Goal: Task Accomplishment & Management: Complete application form

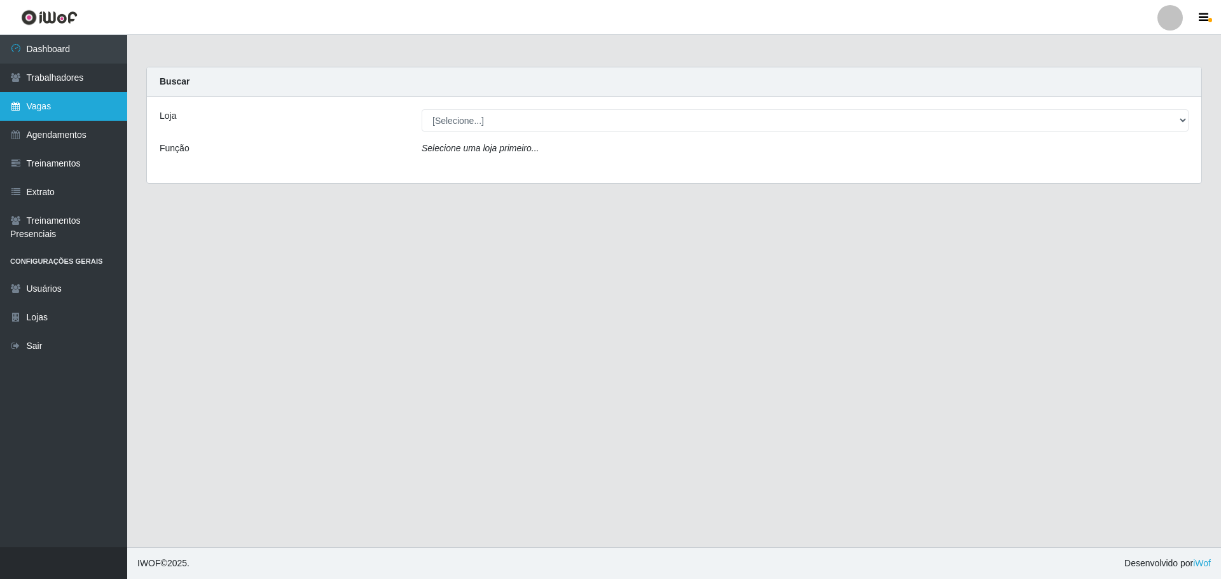
click at [44, 115] on link "Vagas" at bounding box center [63, 106] width 127 height 29
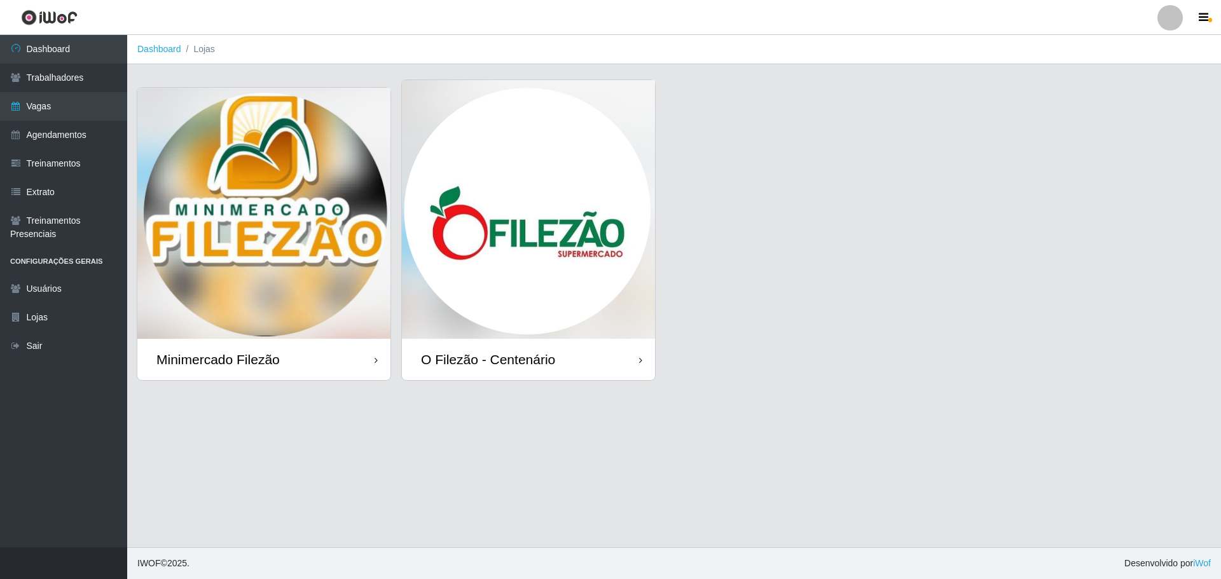
click at [492, 158] on img at bounding box center [528, 209] width 253 height 259
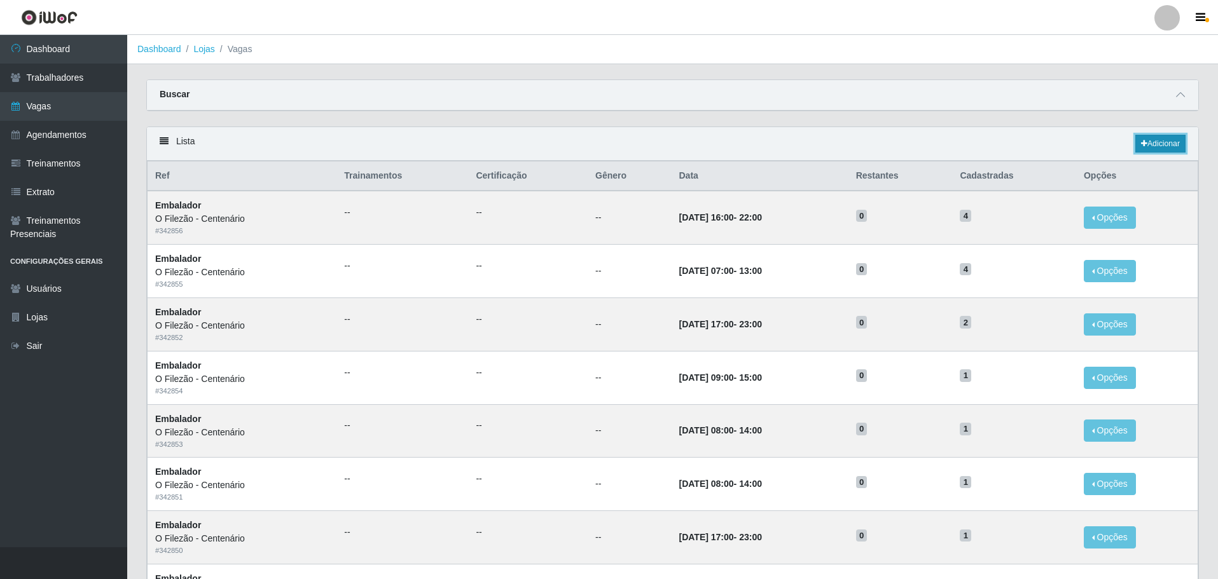
click at [1162, 145] on link "Adicionar" at bounding box center [1160, 144] width 50 height 18
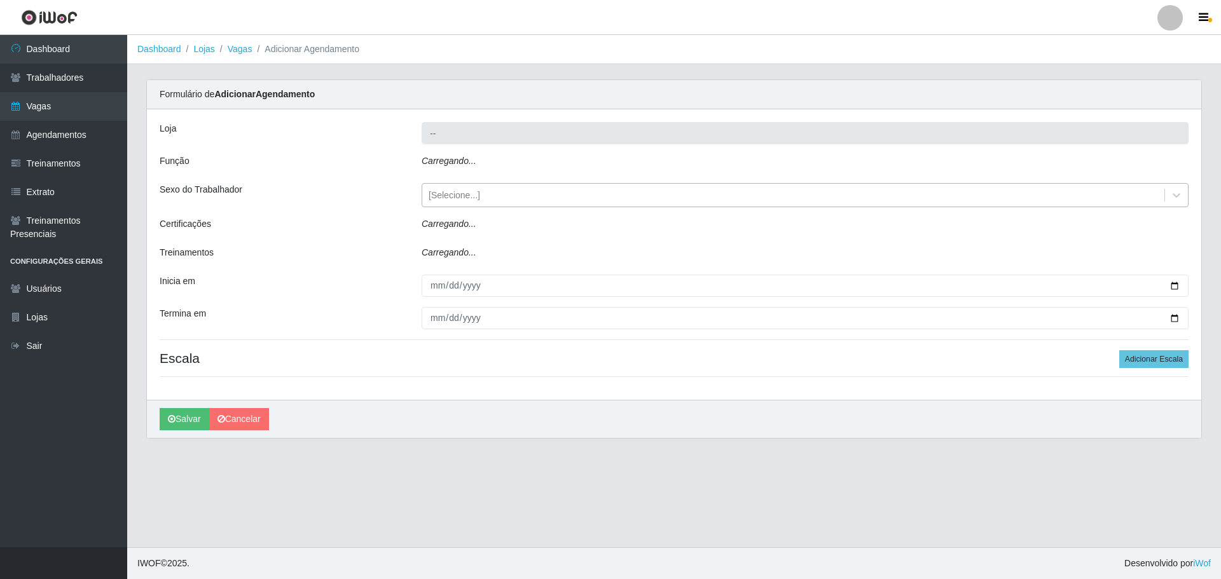
type input "O Filezão - Centenário"
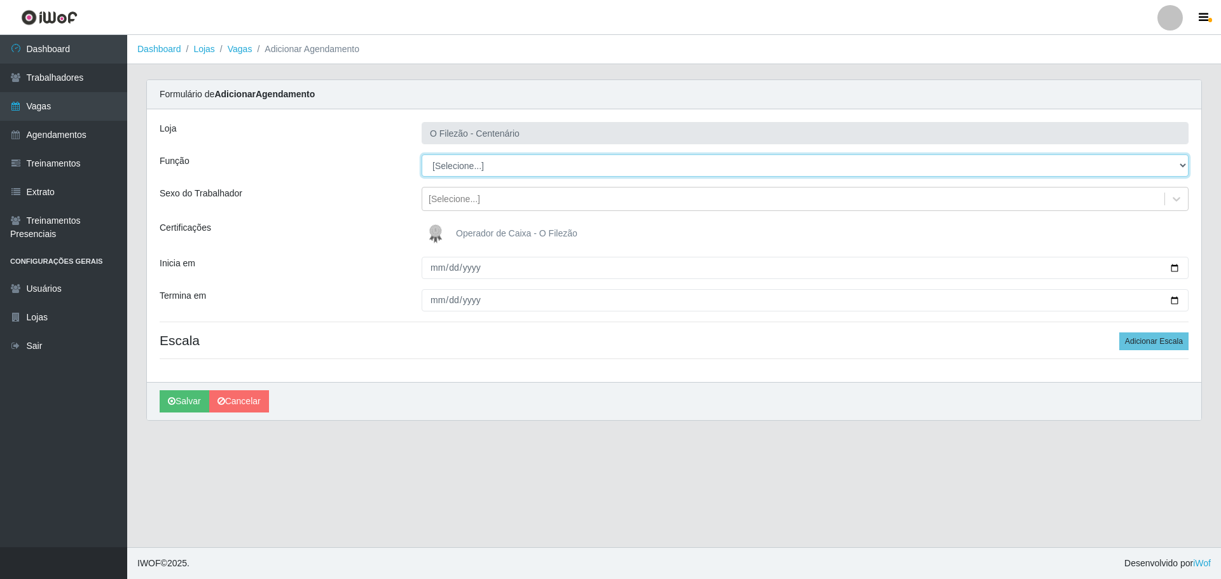
click at [488, 168] on select "[Selecione...] Auxiliar de Estacionamento Auxiliar de Estacionamento + Auxiliar…" at bounding box center [805, 166] width 767 height 22
select select "1"
click at [422, 155] on select "[Selecione...] Auxiliar de Estacionamento Auxiliar de Estacionamento + Auxiliar…" at bounding box center [805, 166] width 767 height 22
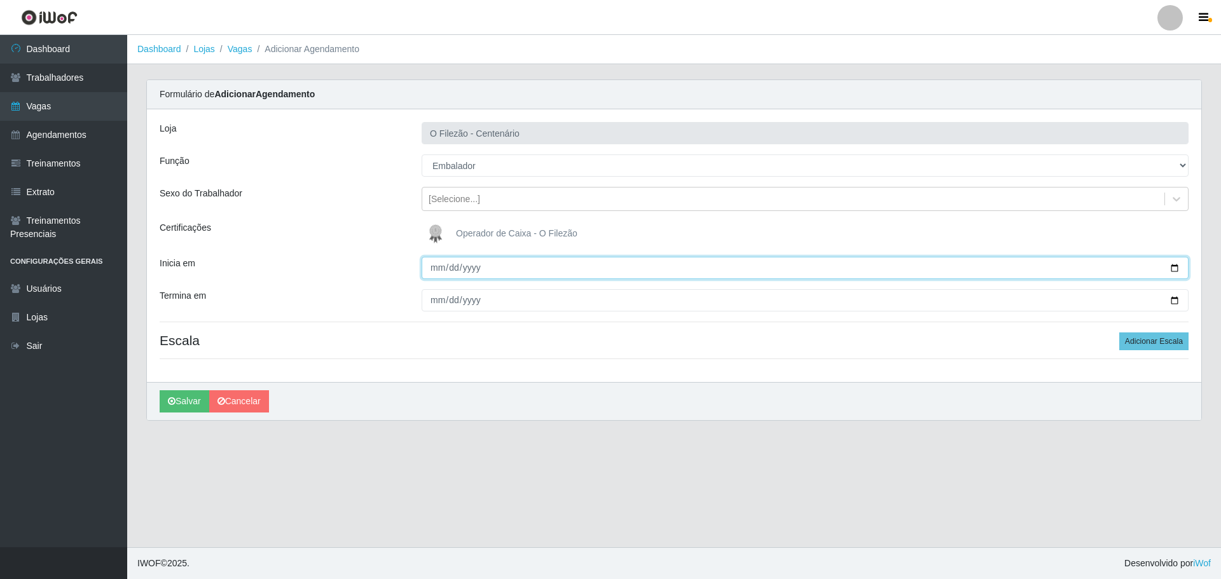
click at [1173, 268] on input "Inicia em" at bounding box center [805, 268] width 767 height 22
type input "[DATE]"
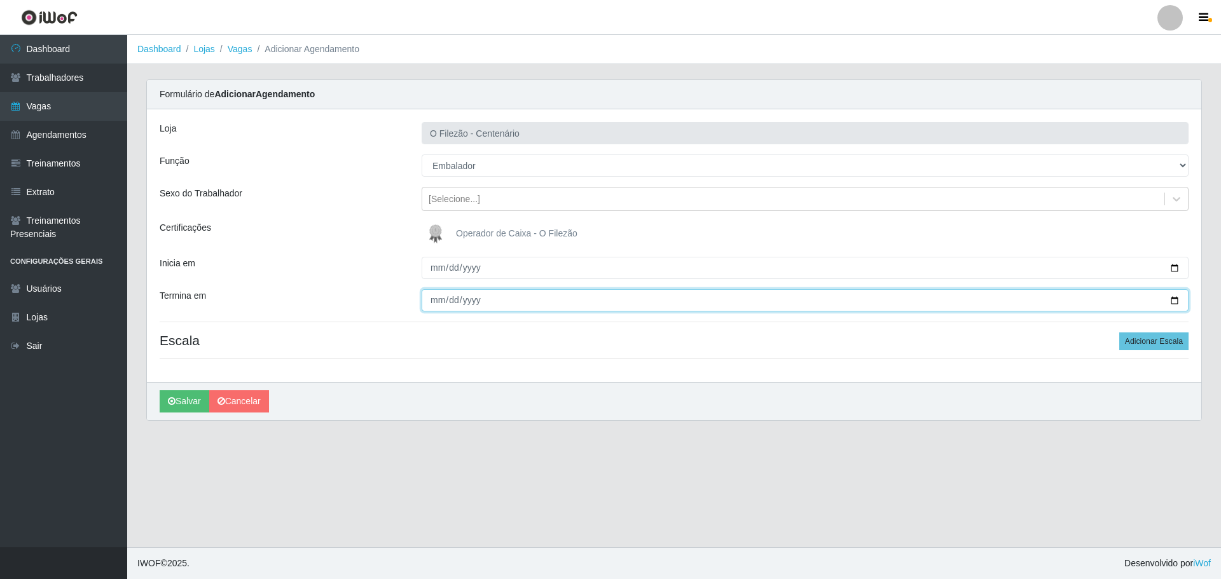
click at [1173, 298] on input "Termina em" at bounding box center [805, 300] width 767 height 22
type input "[DATE]"
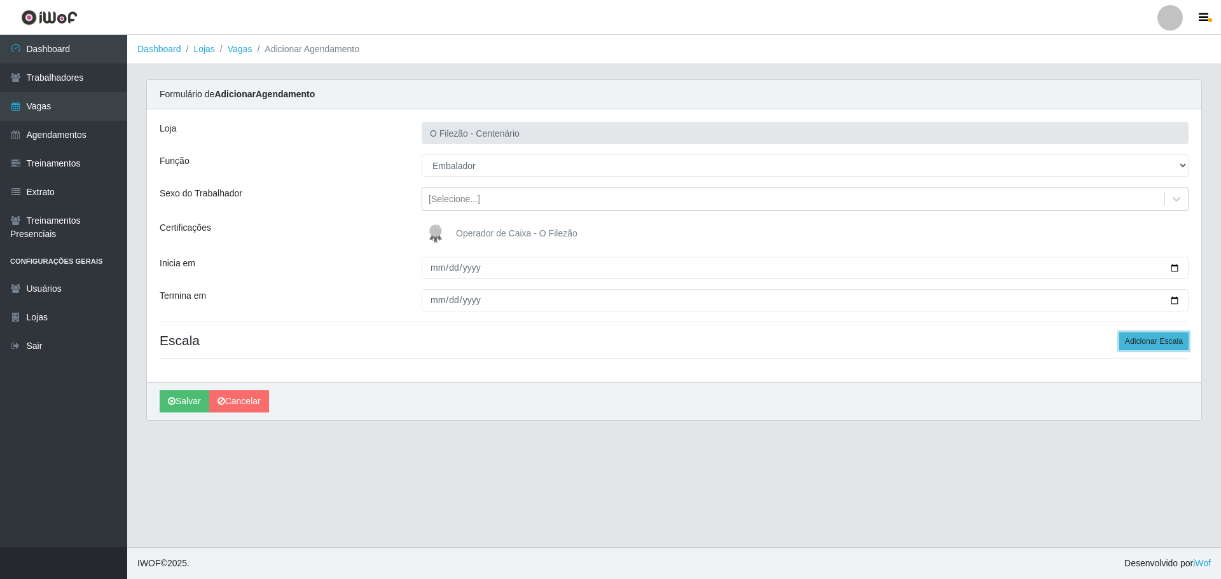
click at [1157, 343] on button "Adicionar Escala" at bounding box center [1153, 342] width 69 height 18
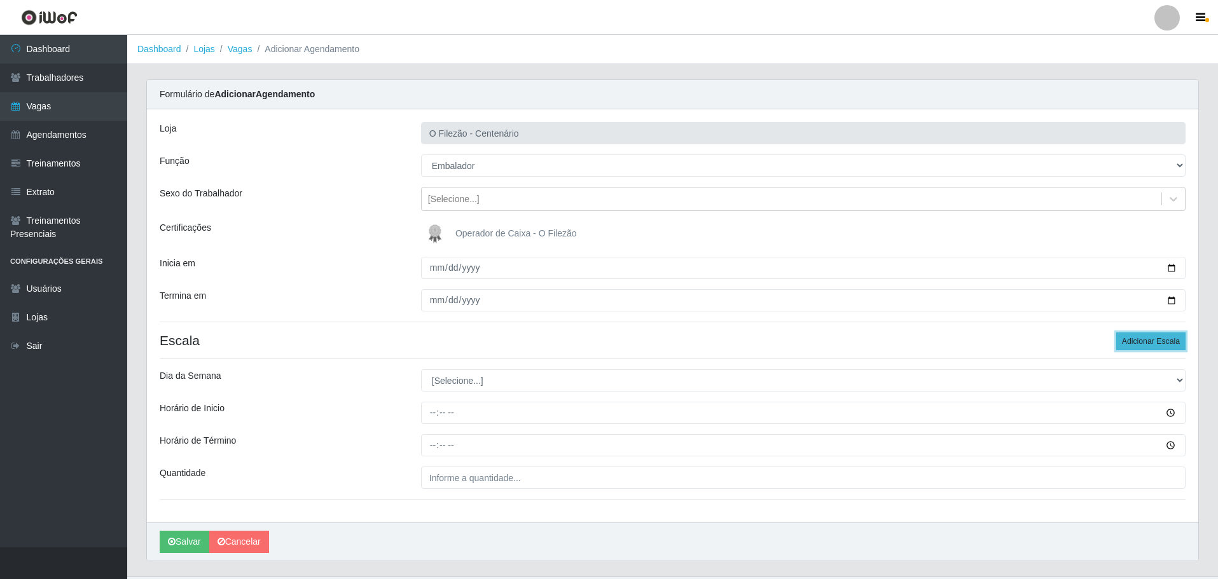
click at [1157, 343] on button "Adicionar Escala" at bounding box center [1150, 342] width 69 height 18
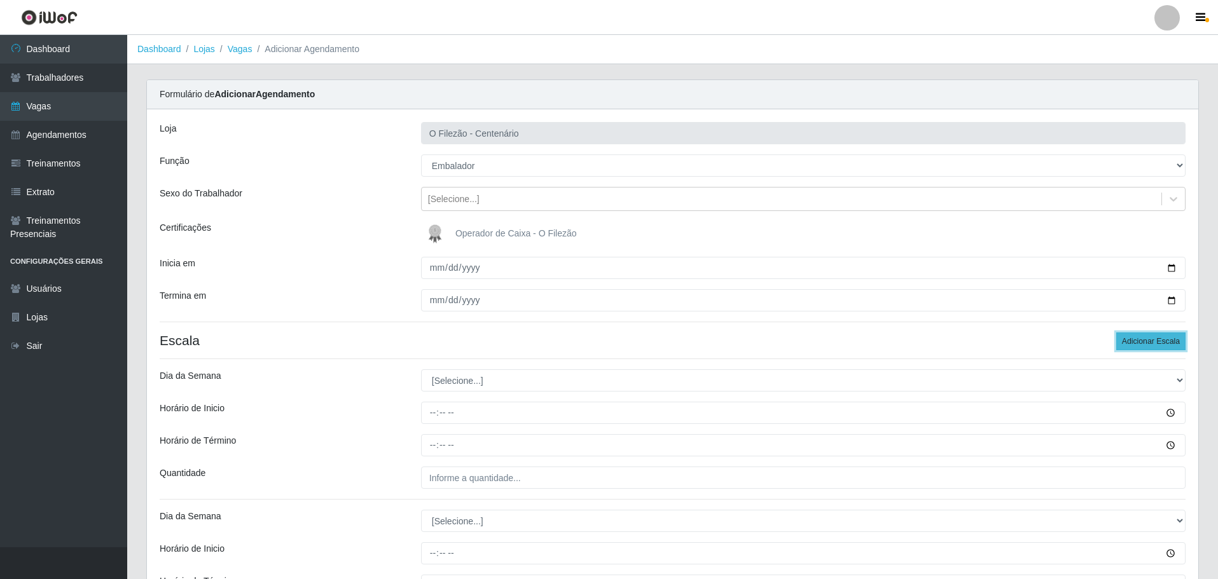
click at [1157, 343] on button "Adicionar Escala" at bounding box center [1150, 342] width 69 height 18
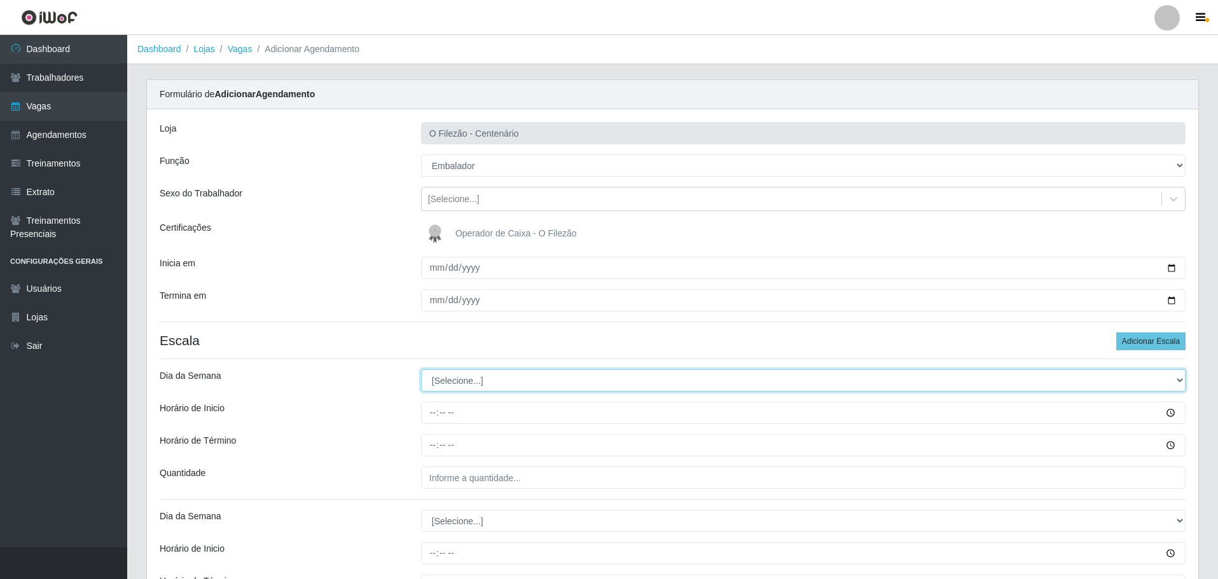
click at [466, 384] on select "[Selecione...] Segunda Terça Quarta Quinta Sexta Sábado Domingo" at bounding box center [803, 380] width 764 height 22
select select "3"
click at [421, 369] on select "[Selecione...] Segunda Terça Quarta Quinta Sexta Sábado Domingo" at bounding box center [803, 380] width 764 height 22
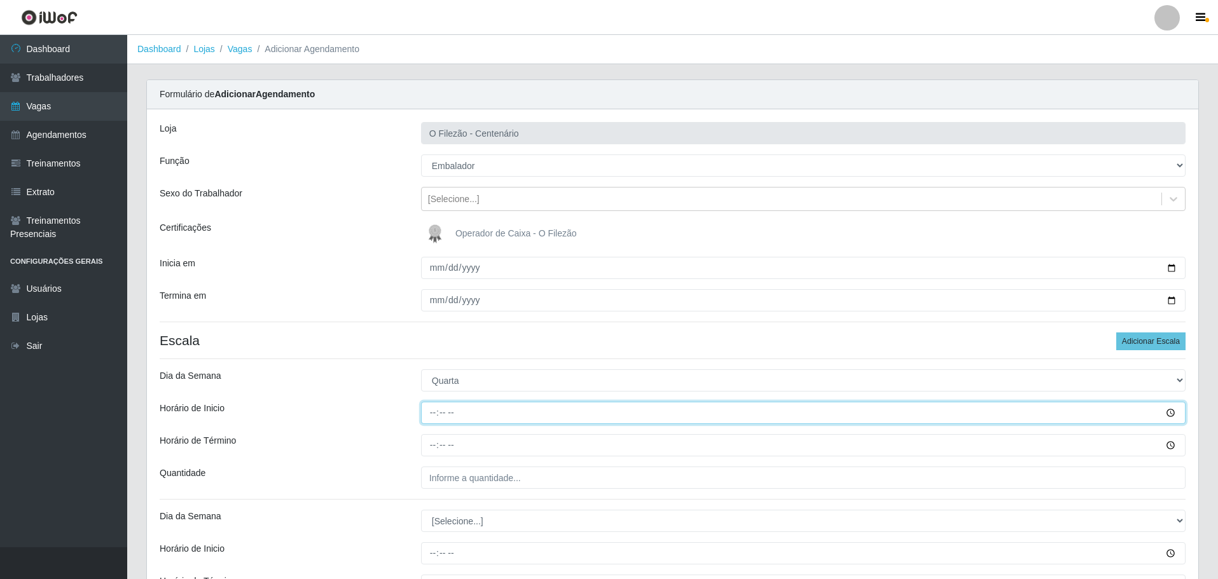
click at [428, 414] on input "Horário de Inicio" at bounding box center [803, 413] width 764 height 22
type input "17:00"
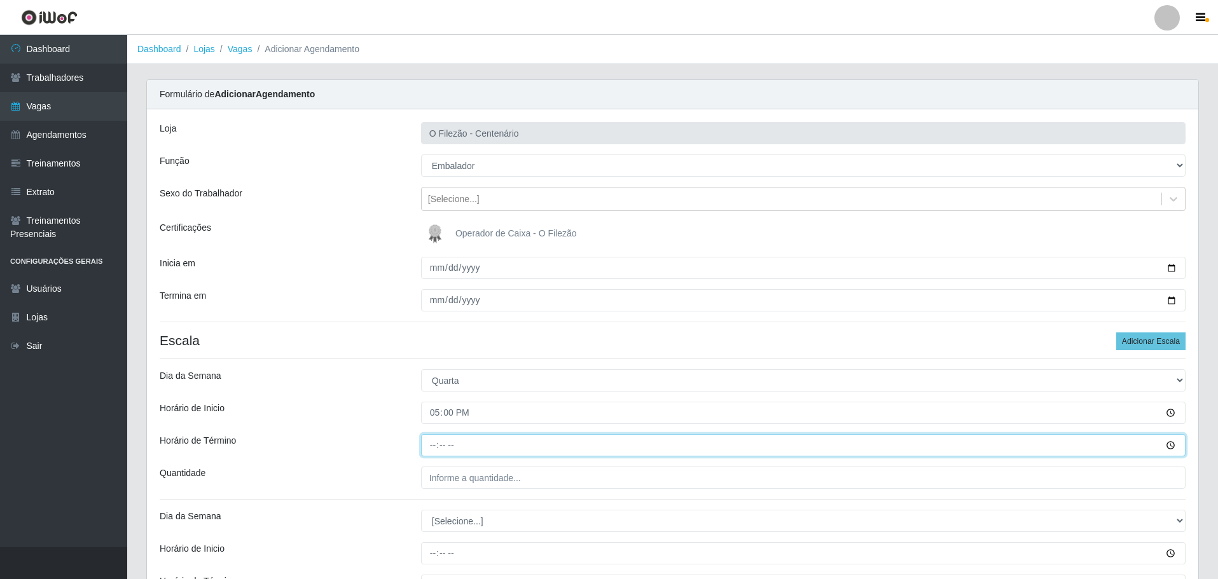
click at [429, 446] on input "Horário de Término" at bounding box center [803, 445] width 764 height 22
type input "23:00"
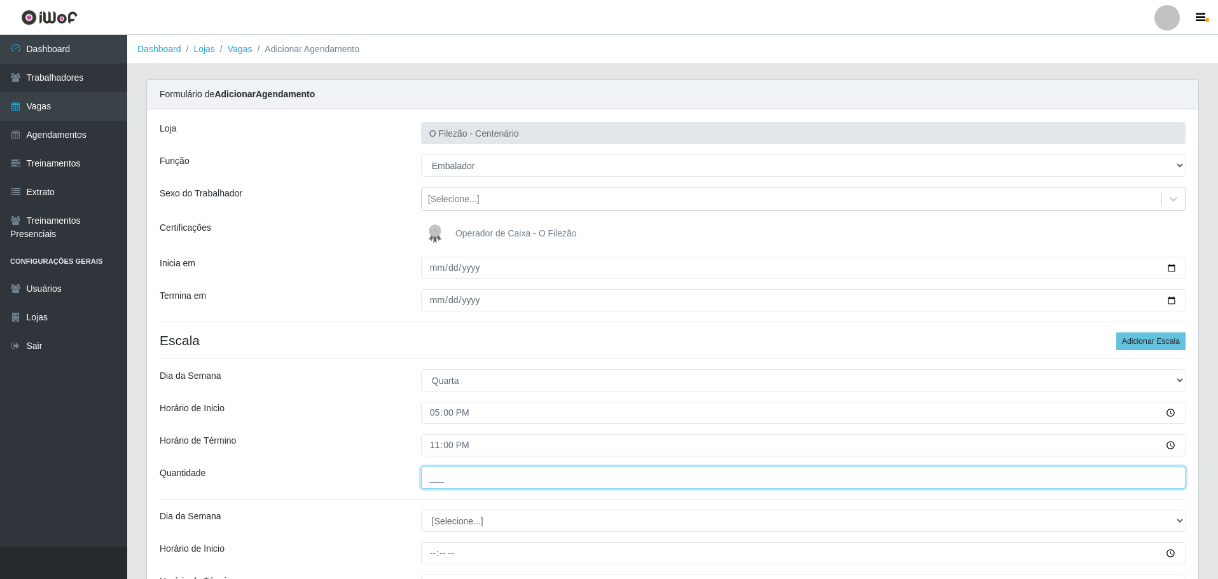
click at [448, 478] on input "___" at bounding box center [803, 478] width 764 height 22
type input "01_"
click at [379, 452] on div "Horário de Término" at bounding box center [280, 445] width 261 height 22
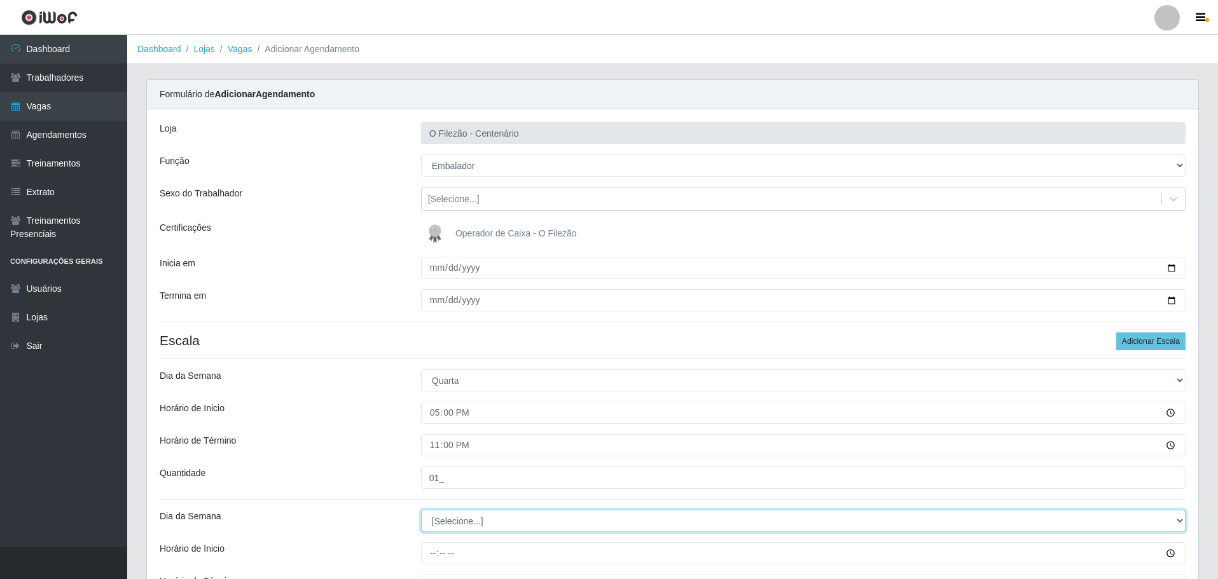
click at [472, 523] on select "[Selecione...] Segunda Terça Quarta Quinta Sexta Sábado Domingo" at bounding box center [803, 521] width 764 height 22
select select "4"
click at [421, 510] on select "[Selecione...] Segunda Terça Quarta Quinta Sexta Sábado Domingo" at bounding box center [803, 521] width 764 height 22
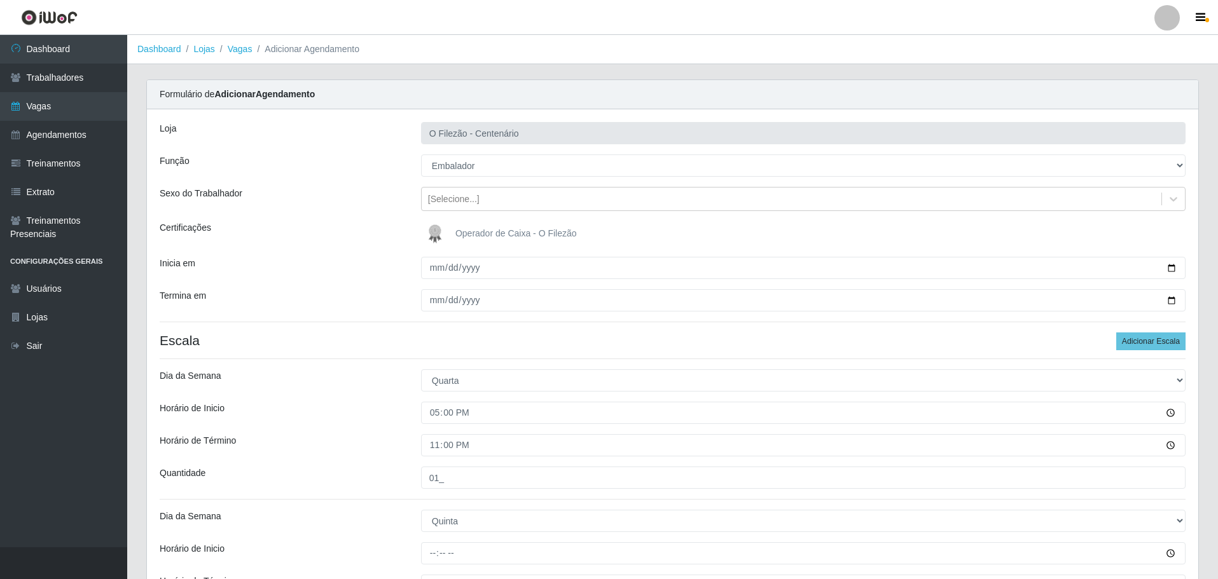
click at [411, 439] on div "23:00" at bounding box center [802, 445] width 783 height 22
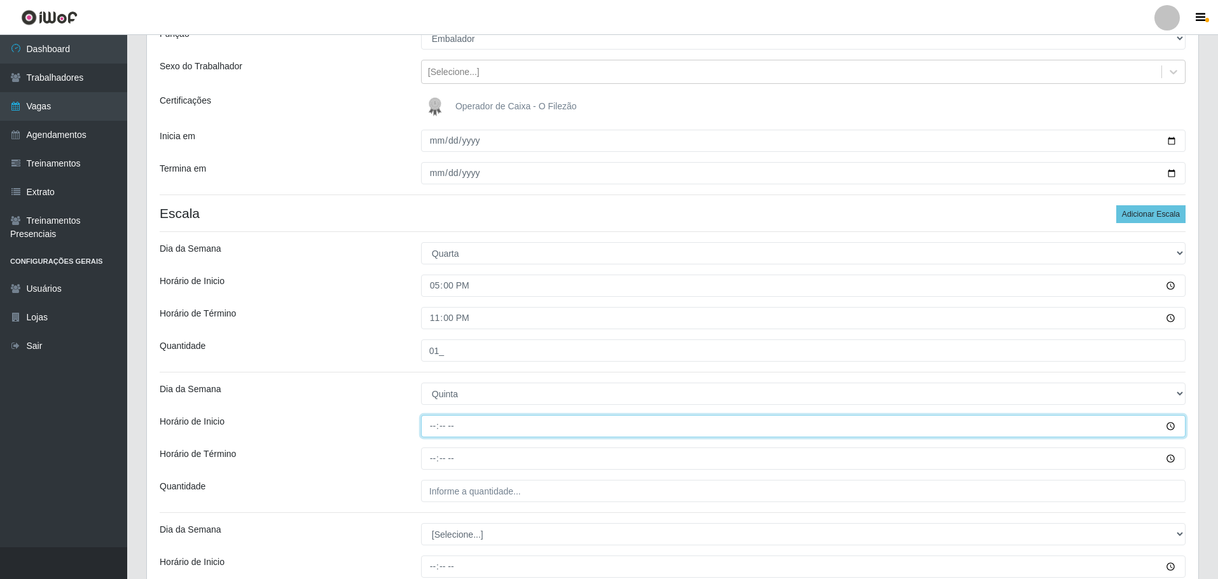
click at [426, 428] on input "Horário de Inicio" at bounding box center [803, 426] width 764 height 22
type input "08:00"
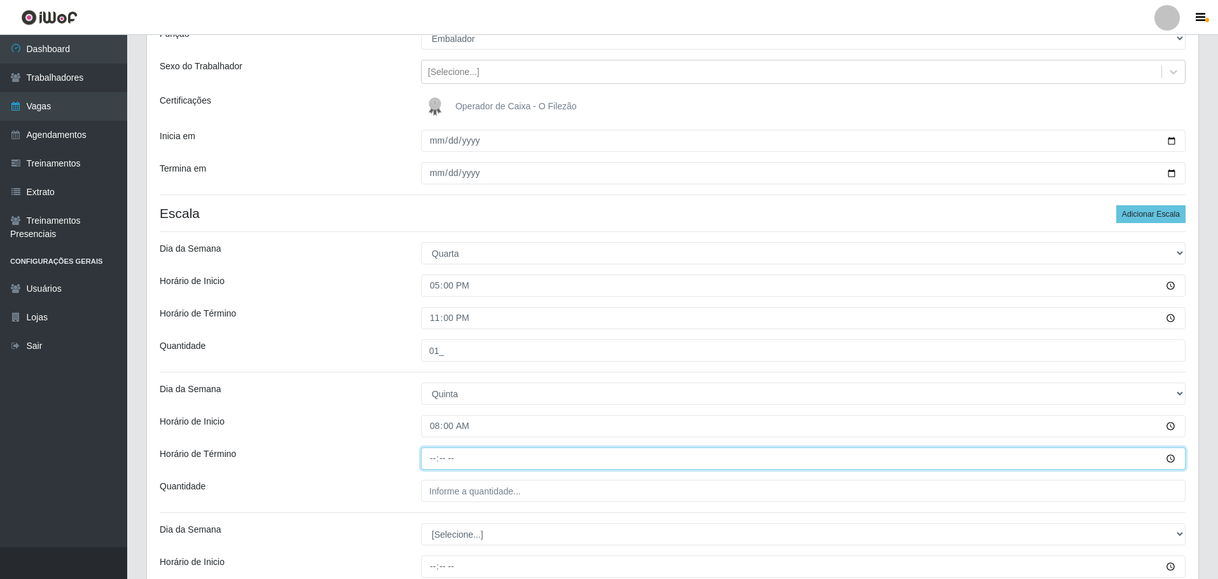
click at [421, 459] on input "Horário de Término" at bounding box center [803, 459] width 764 height 22
type input "14:00"
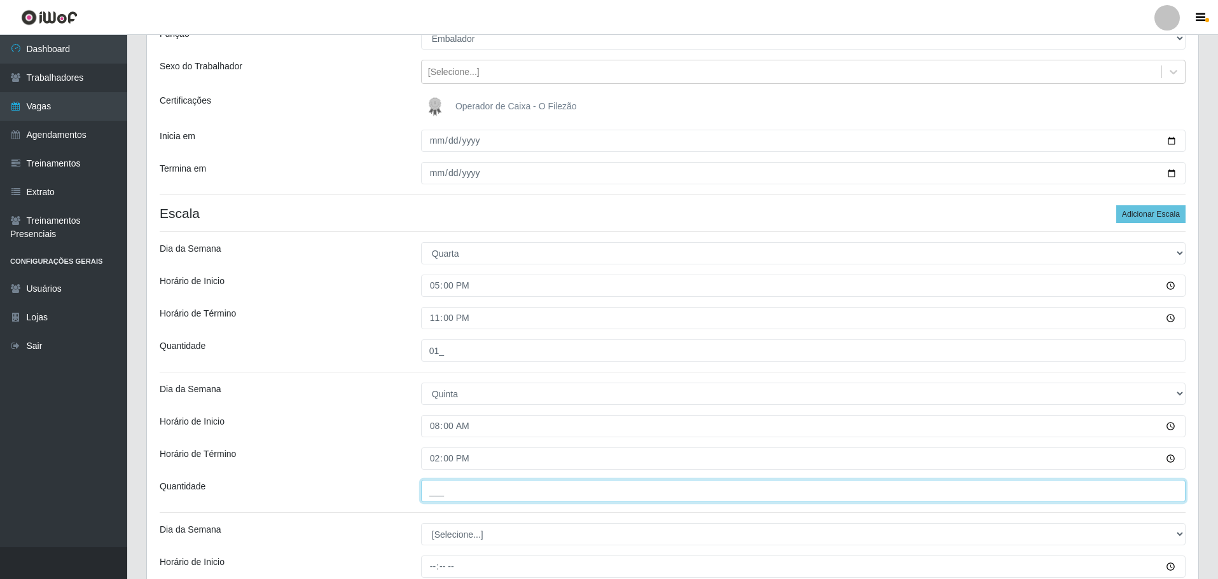
click at [438, 498] on input "___" at bounding box center [803, 491] width 764 height 22
type input "01_"
click at [387, 438] on div "Horário de Inicio" at bounding box center [280, 426] width 261 height 22
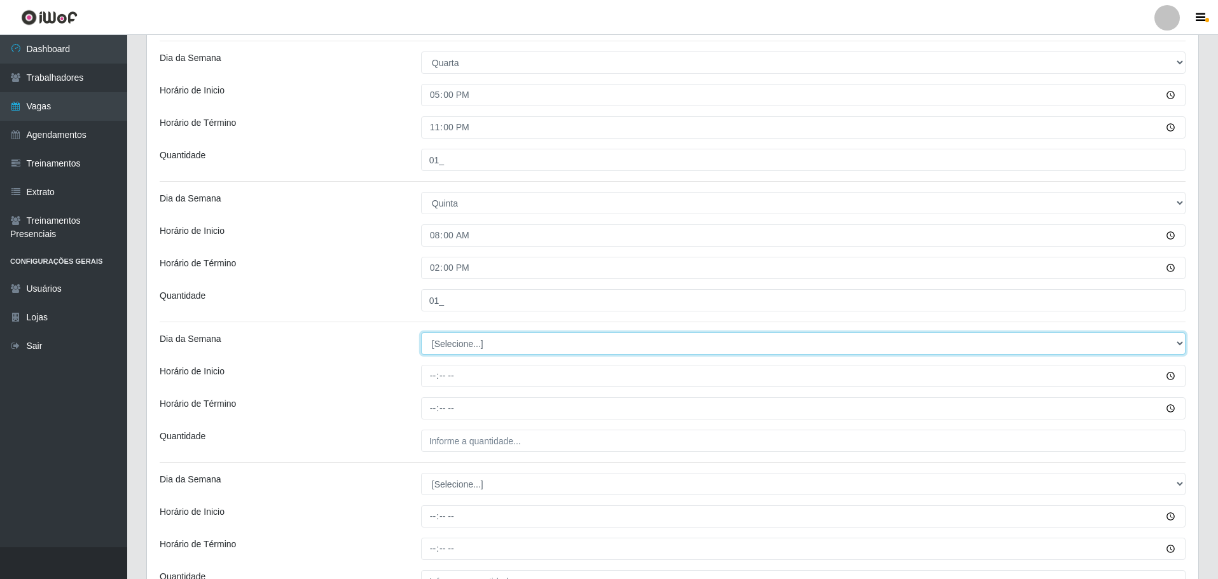
click at [448, 346] on select "[Selecione...] Segunda Terça Quarta Quinta Sexta Sábado Domingo" at bounding box center [803, 344] width 764 height 22
select select "6"
click at [421, 333] on select "[Selecione...] Segunda Terça Quarta Quinta Sexta Sábado Domingo" at bounding box center [803, 344] width 764 height 22
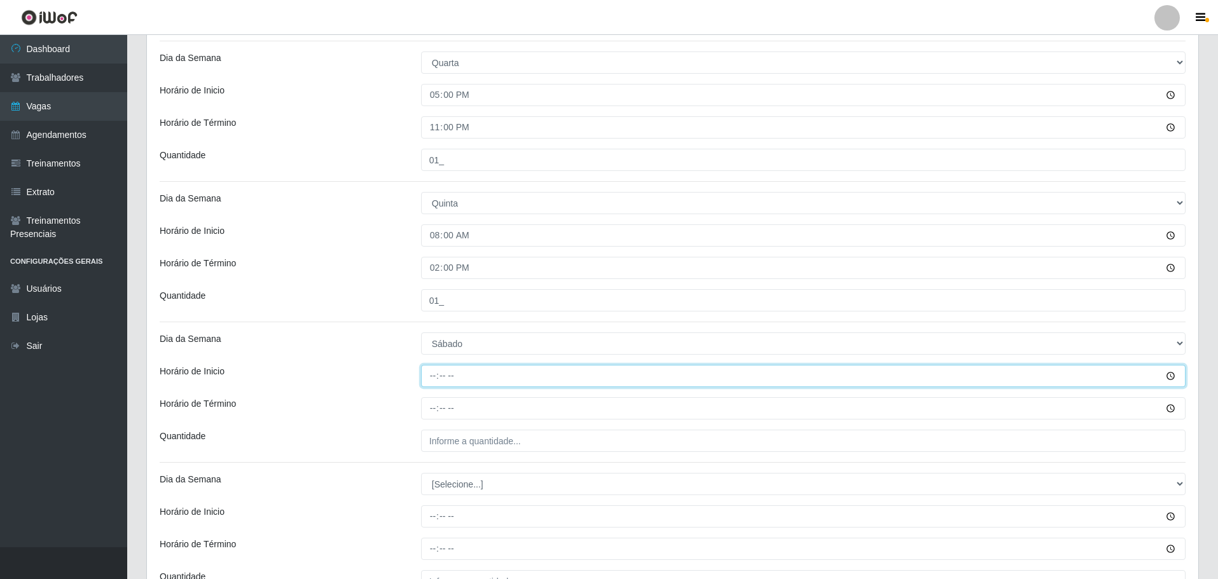
click at [427, 380] on input "Horário de Inicio" at bounding box center [803, 376] width 764 height 22
type input "17:00"
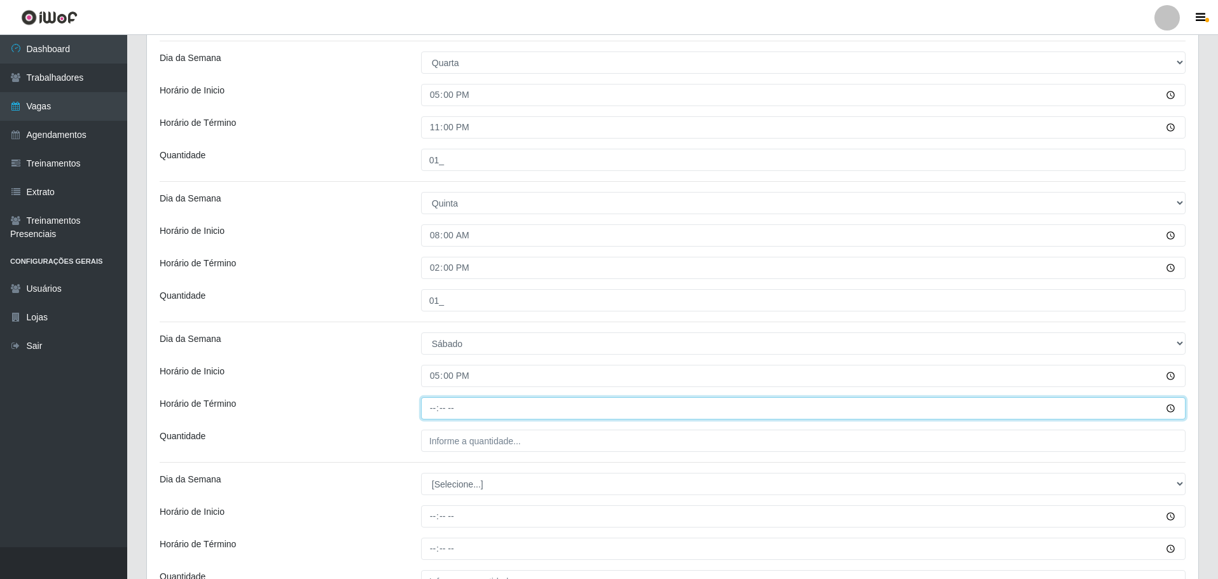
click at [421, 404] on input "Horário de Término" at bounding box center [803, 408] width 764 height 22
type input "23:00"
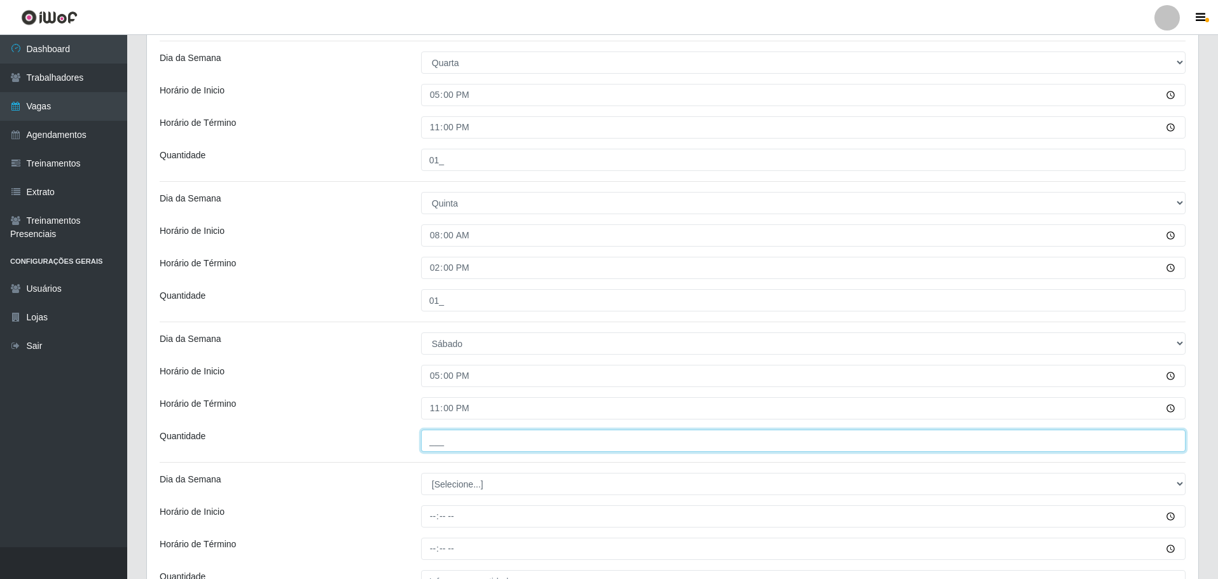
click at [444, 431] on input "___" at bounding box center [803, 441] width 764 height 22
type input "02_"
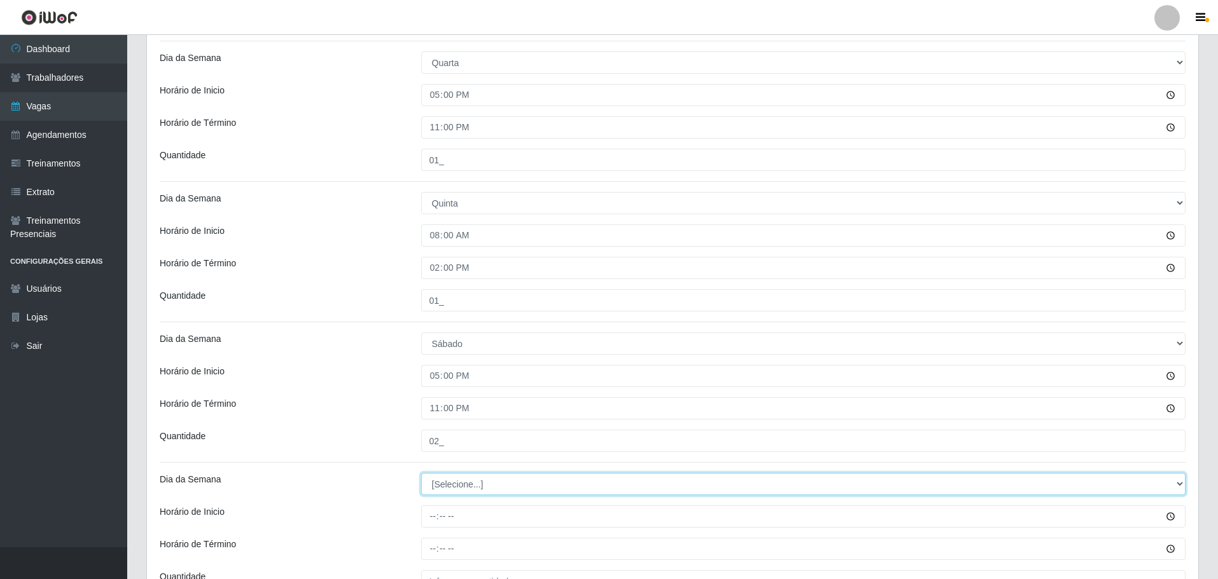
click at [444, 485] on select "[Selecione...] Segunda Terça Quarta Quinta Sexta Sábado Domingo" at bounding box center [803, 484] width 764 height 22
select select "6"
click at [421, 473] on select "[Selecione...] Segunda Terça Quarta Quinta Sexta Sábado Domingo" at bounding box center [803, 484] width 764 height 22
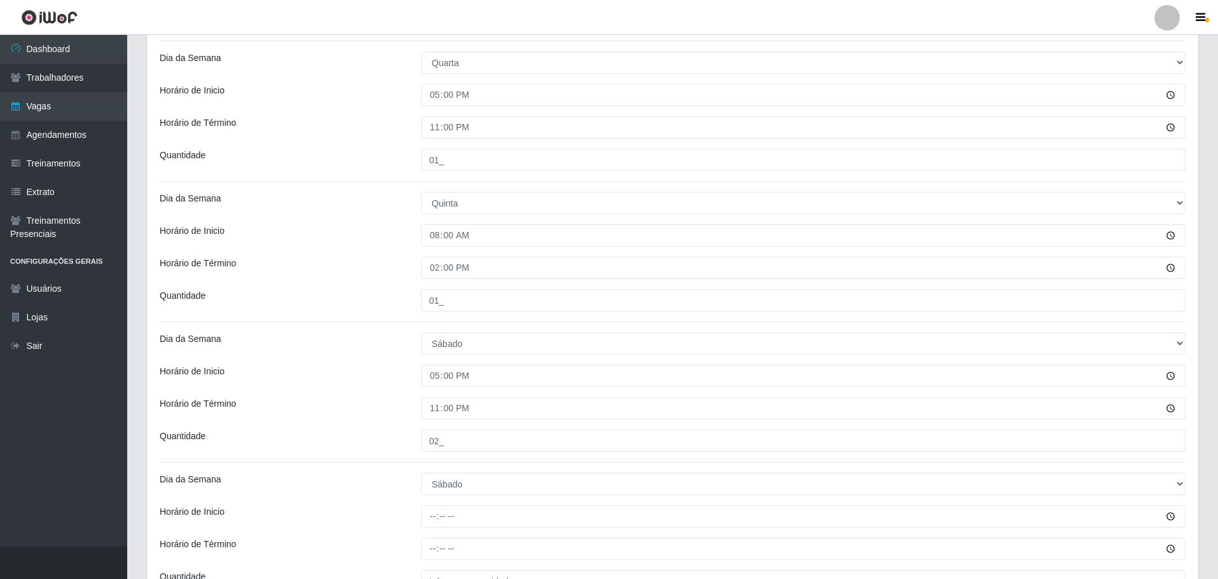
click at [383, 427] on div "Loja O Filezão - Centenário Função [Selecione...] Auxiliar de Estacionamento Au…" at bounding box center [672, 208] width 1051 height 835
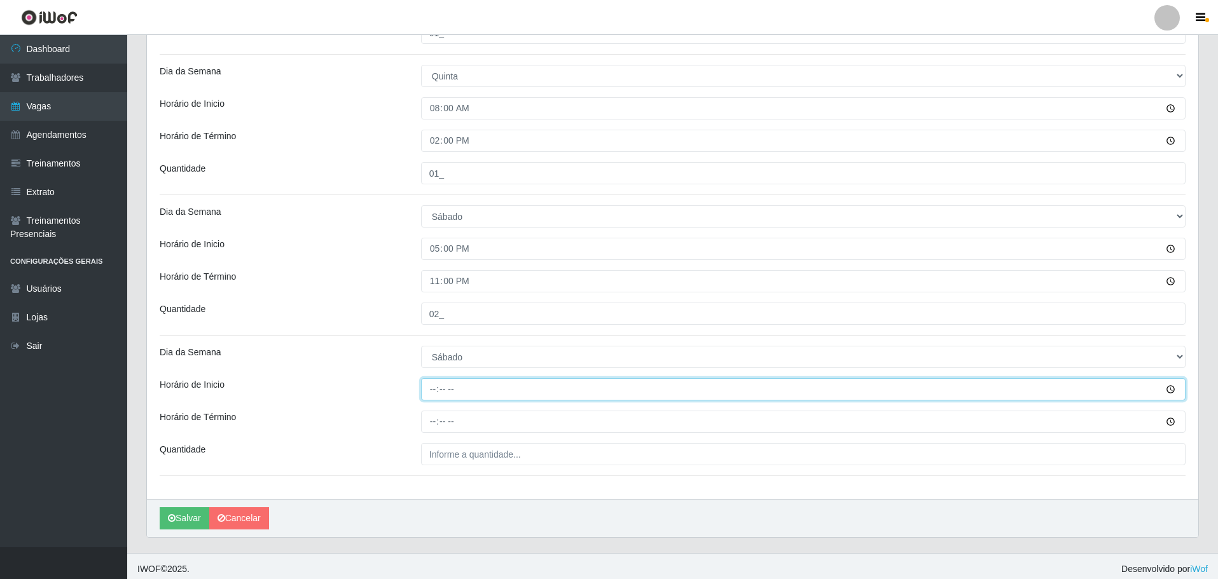
click at [424, 394] on input "Horário de Inicio" at bounding box center [803, 389] width 764 height 22
type input "08:00"
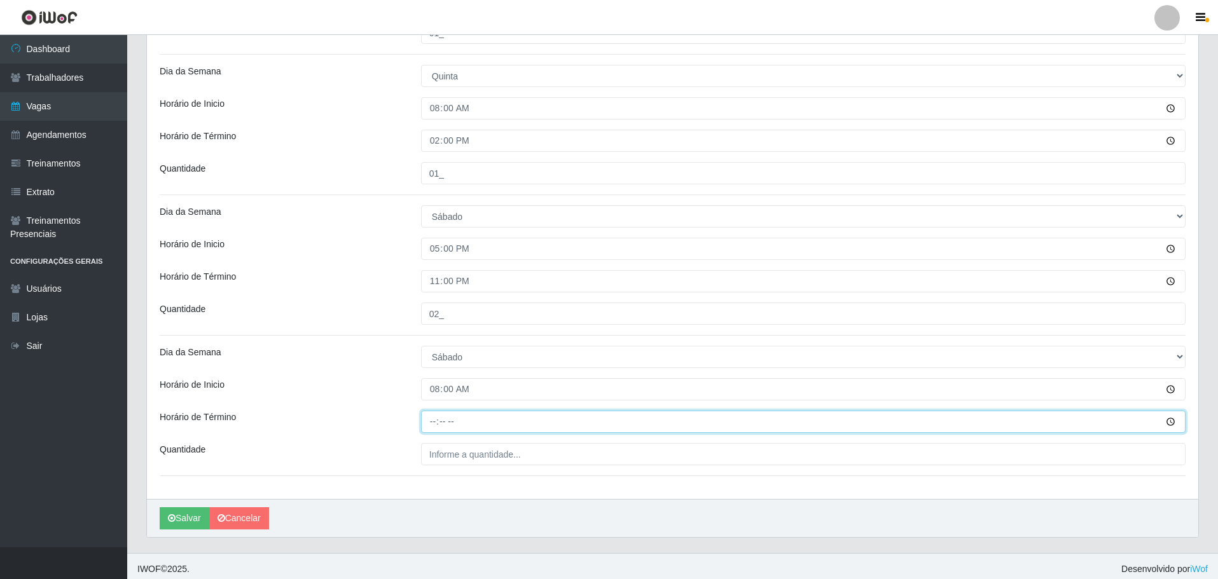
click at [431, 425] on input "Horário de Término" at bounding box center [803, 422] width 764 height 22
type input "14:00"
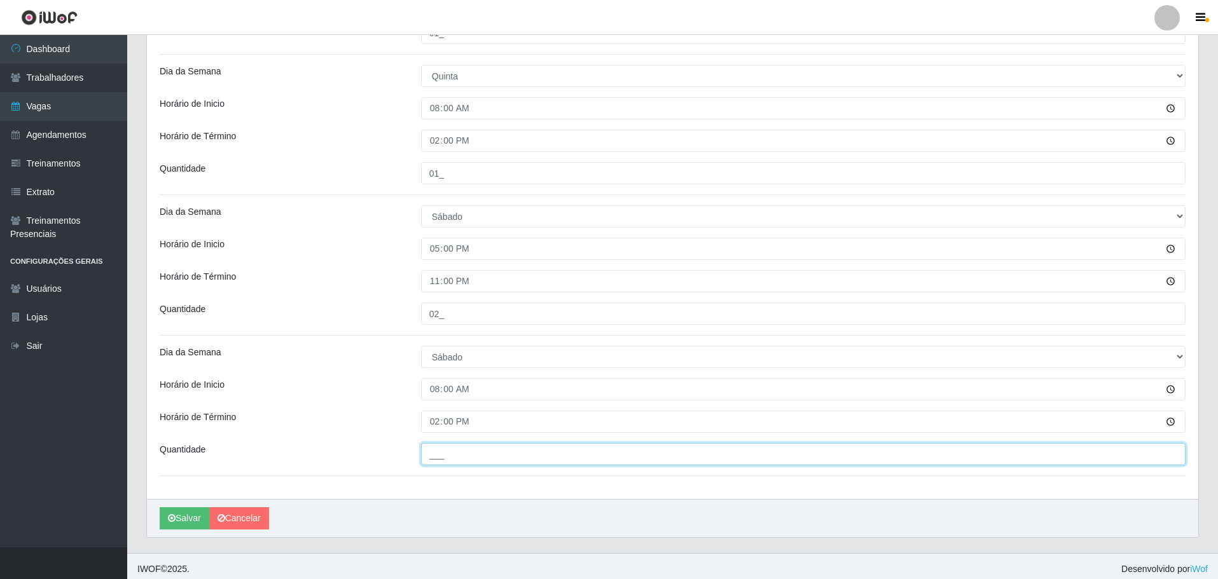
click at [439, 459] on input "___" at bounding box center [803, 454] width 764 height 22
type input "01_"
click at [355, 351] on div "Dia da Semana" at bounding box center [280, 357] width 261 height 22
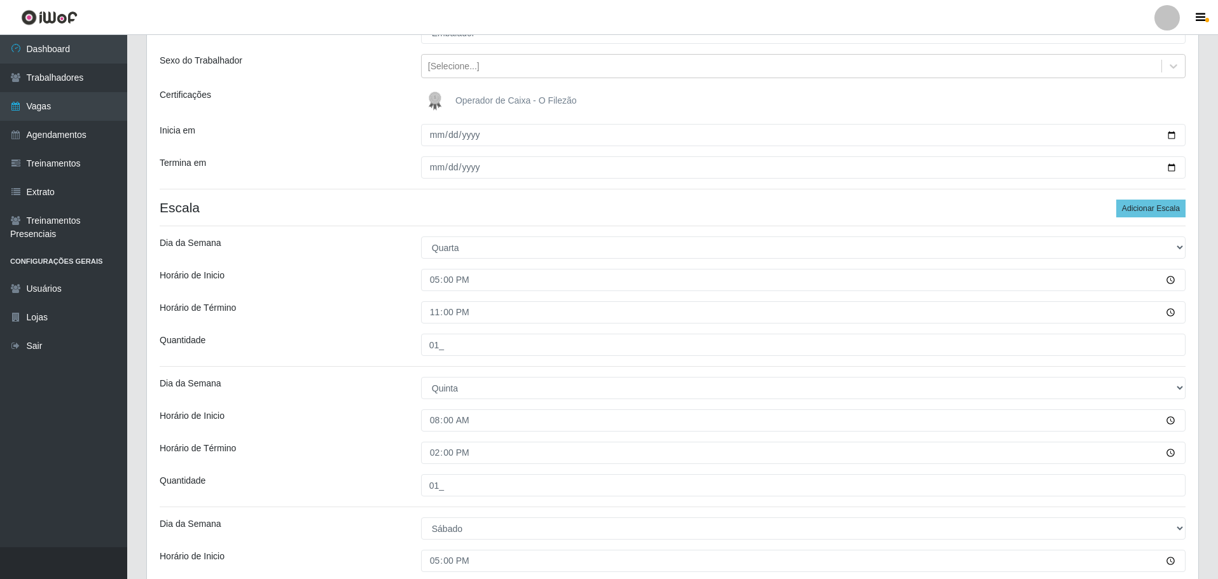
scroll to position [0, 0]
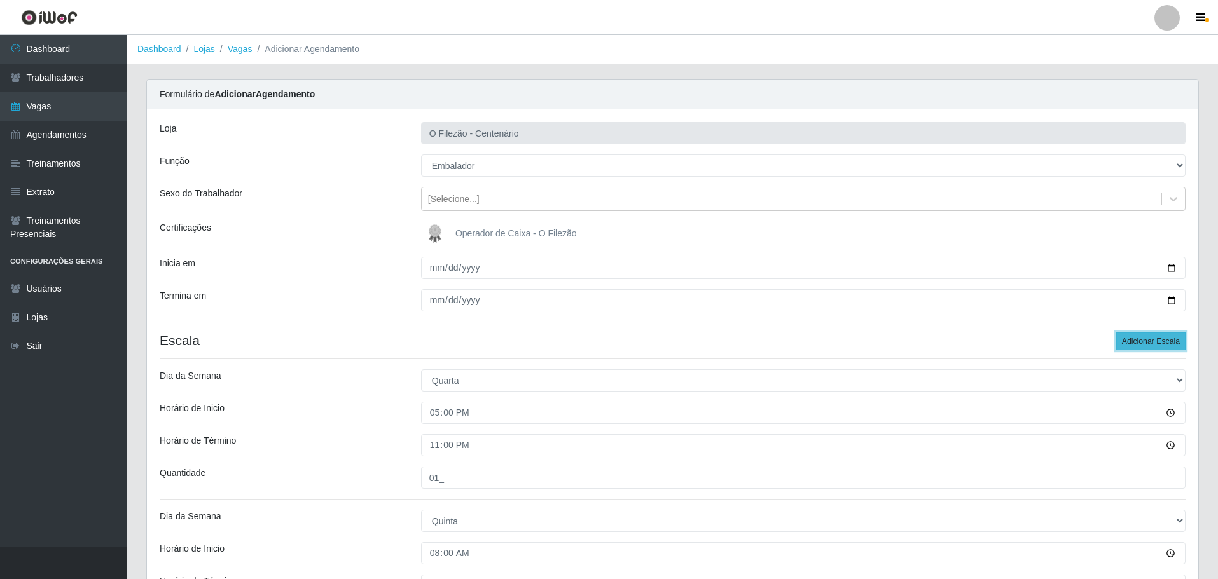
click at [1151, 339] on button "Adicionar Escala" at bounding box center [1150, 342] width 69 height 18
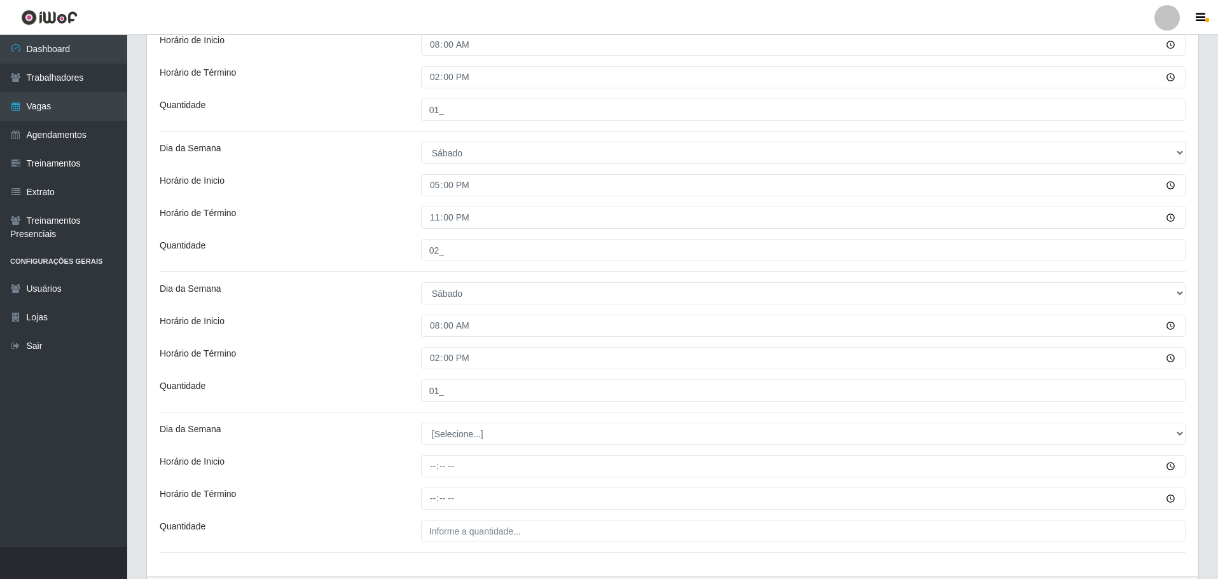
scroll to position [591, 0]
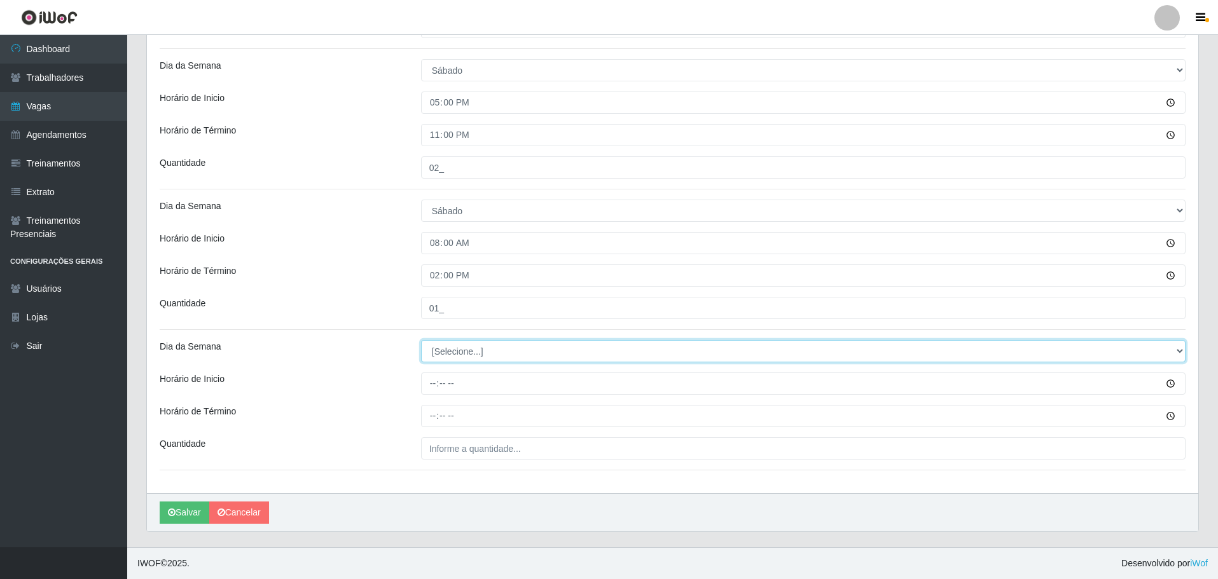
click at [460, 357] on select "[Selecione...] Segunda Terça Quarta Quinta Sexta Sábado Domingo" at bounding box center [803, 351] width 764 height 22
select select "6"
click at [421, 340] on select "[Selecione...] Segunda Terça Quarta Quinta Sexta Sábado Domingo" at bounding box center [803, 351] width 764 height 22
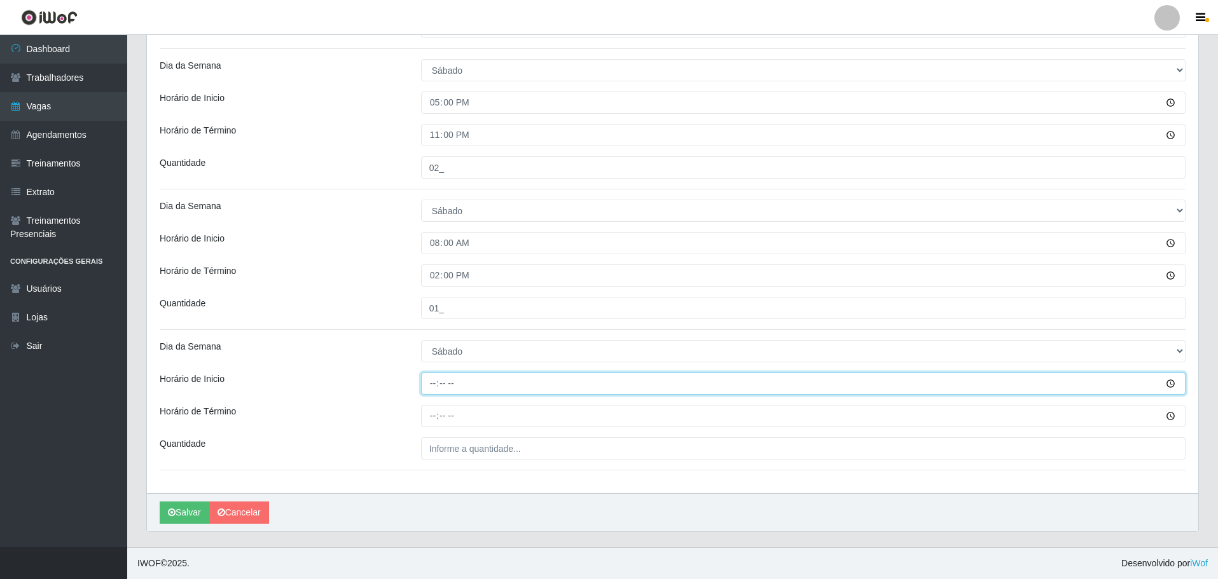
click at [429, 389] on input "Horário de Inicio" at bounding box center [803, 384] width 764 height 22
type input "09:00"
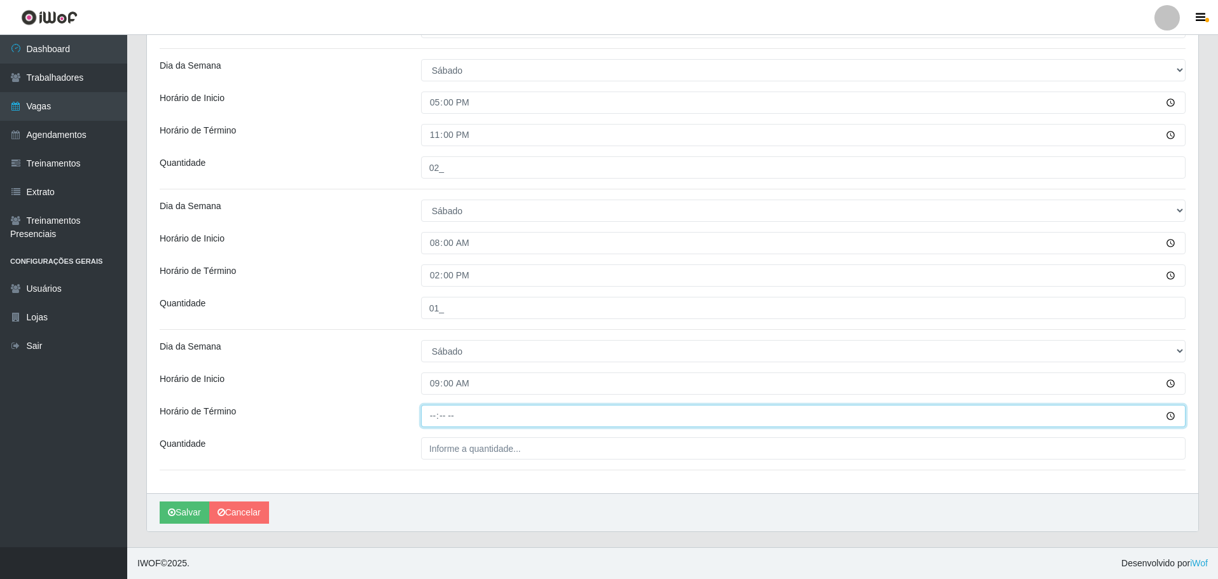
click at [438, 411] on input "Horário de Término" at bounding box center [803, 416] width 764 height 22
type input "15:00"
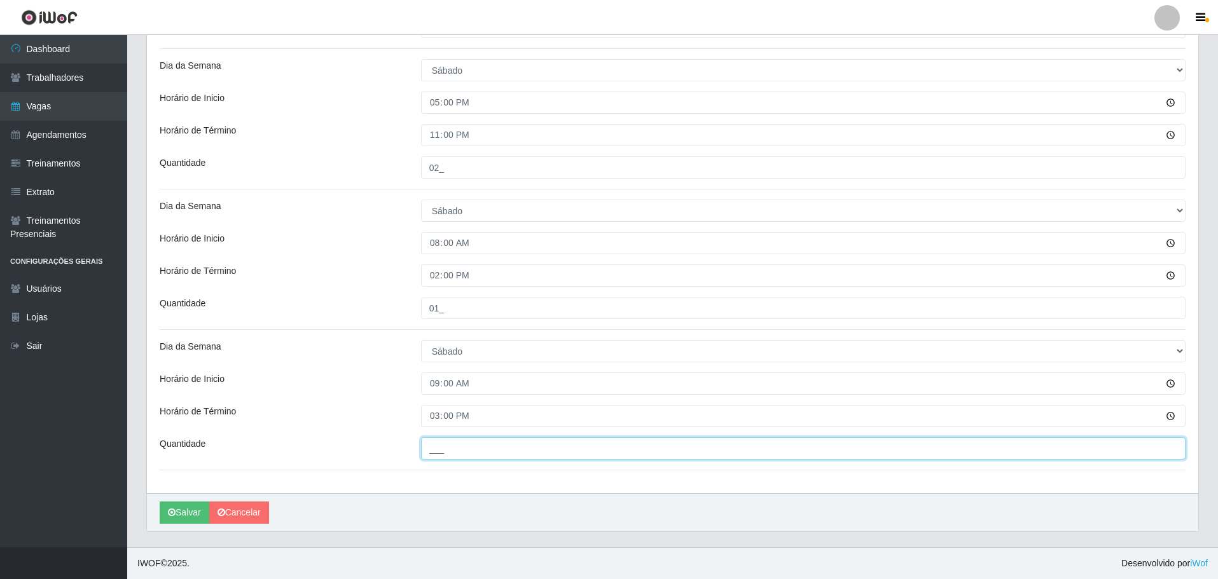
click at [439, 455] on input "___" at bounding box center [803, 449] width 764 height 22
type input "01_"
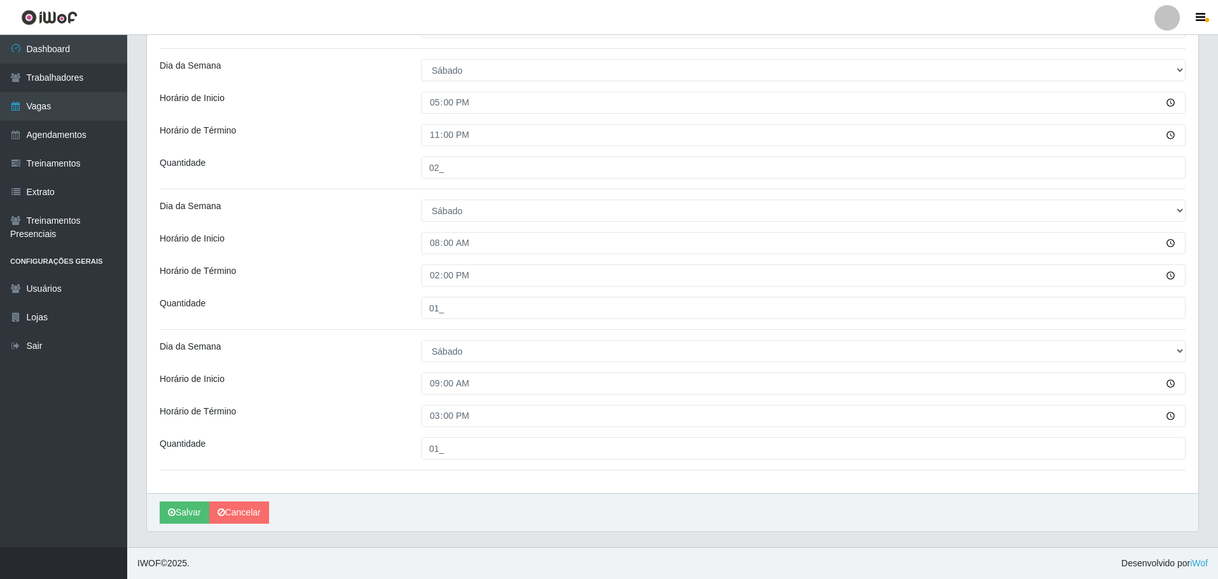
click at [335, 386] on div "Horário de Inicio" at bounding box center [280, 384] width 261 height 22
click at [182, 511] on button "Salvar" at bounding box center [185, 513] width 50 height 22
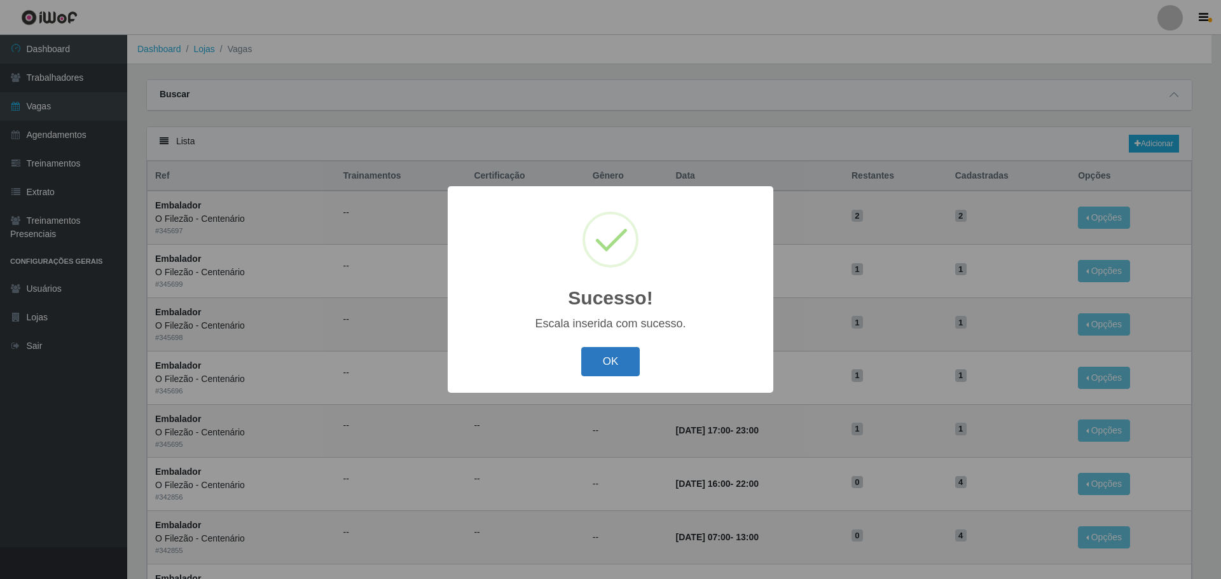
click at [607, 358] on button "OK" at bounding box center [610, 362] width 59 height 30
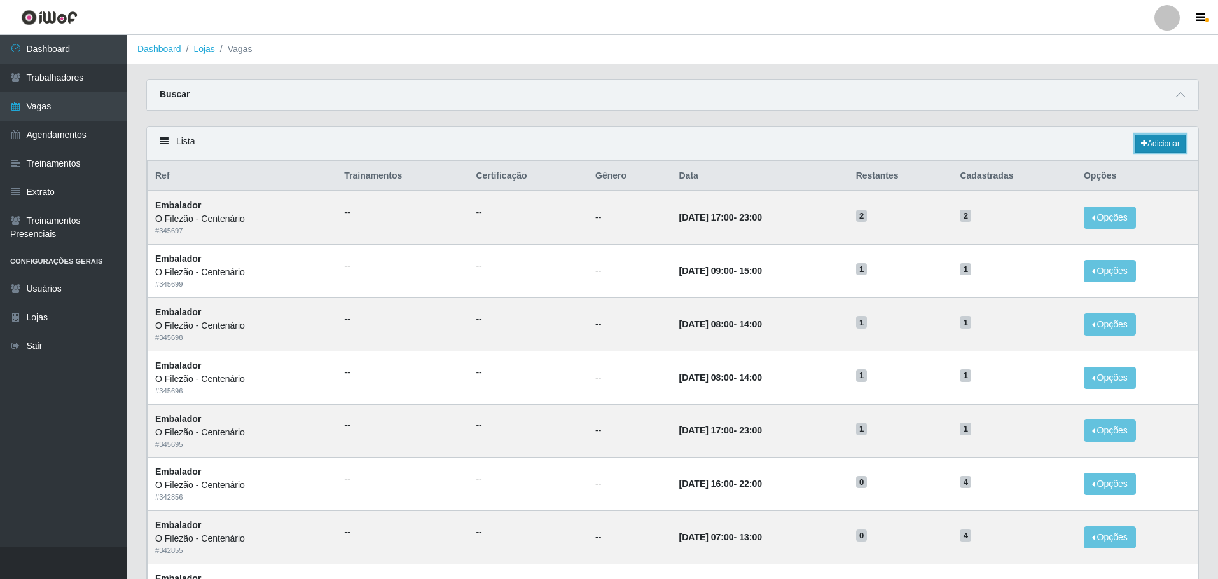
click at [1169, 141] on link "Adicionar" at bounding box center [1160, 144] width 50 height 18
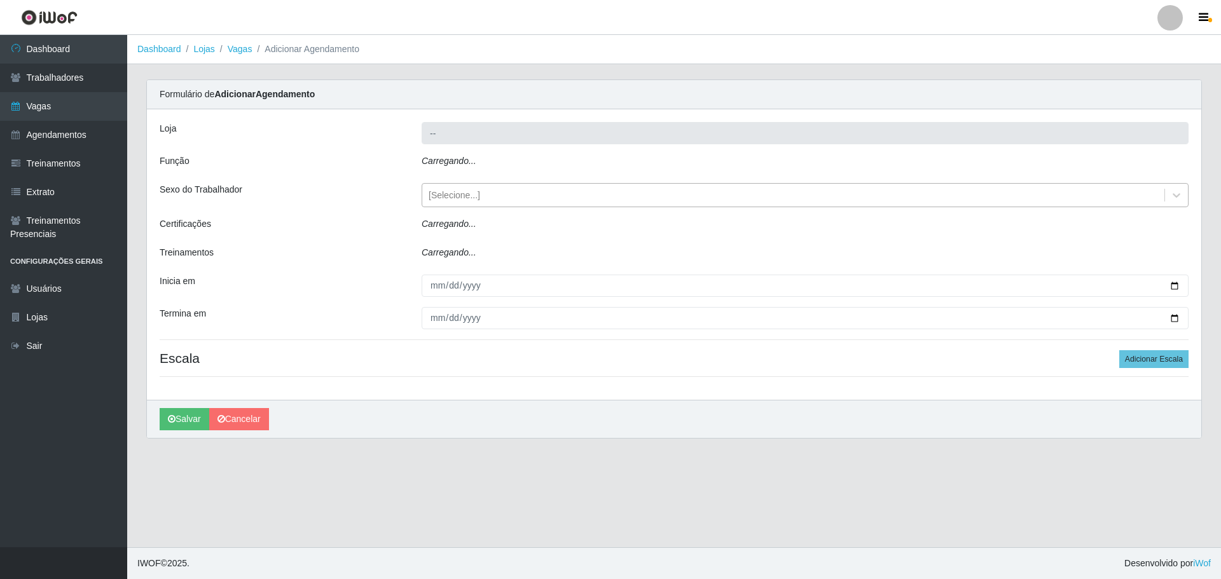
type input "O Filezão - Centenário"
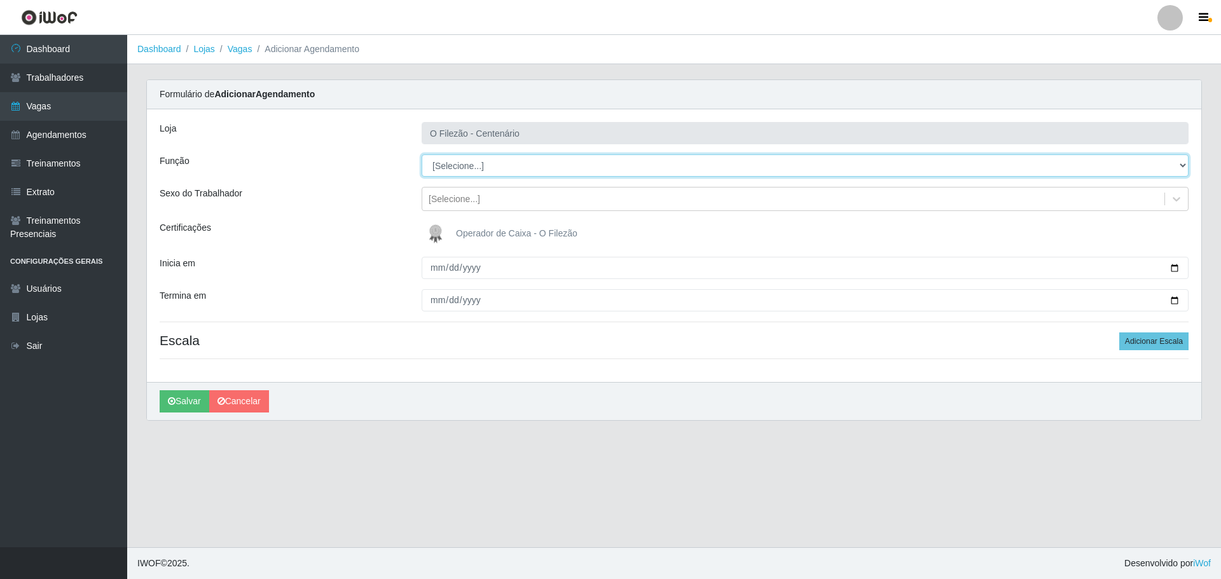
drag, startPoint x: 454, startPoint y: 161, endPoint x: 459, endPoint y: 167, distance: 8.1
click at [459, 167] on select "[Selecione...] Auxiliar de Estacionamento Auxiliar de Estacionamento + Auxiliar…" at bounding box center [805, 166] width 767 height 22
select select "1"
click at [422, 155] on select "[Selecione...] Auxiliar de Estacionamento Auxiliar de Estacionamento + Auxiliar…" at bounding box center [805, 166] width 767 height 22
click at [448, 203] on div "[Selecione...]" at bounding box center [455, 199] width 52 height 13
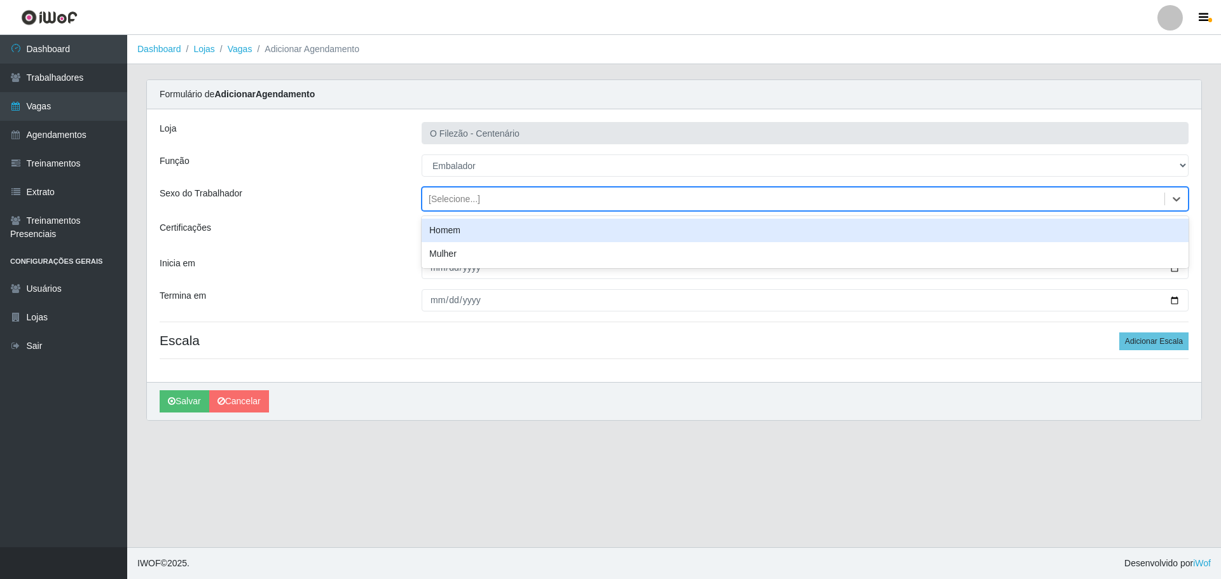
click at [448, 203] on div "[Selecione...]" at bounding box center [455, 199] width 52 height 13
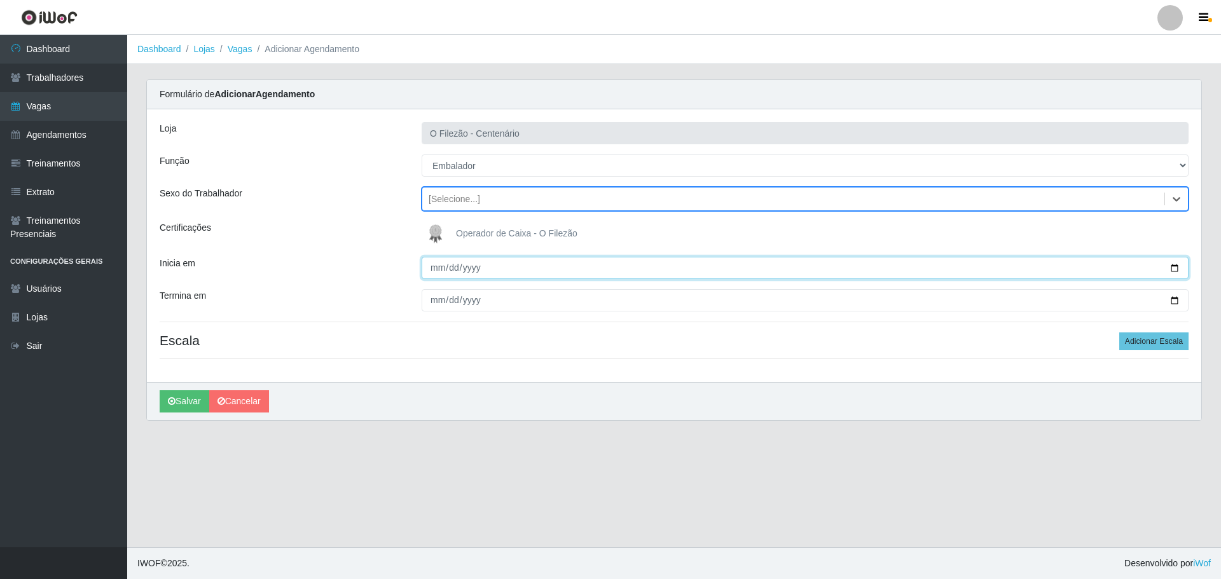
click at [1175, 271] on input "Inicia em" at bounding box center [805, 268] width 767 height 22
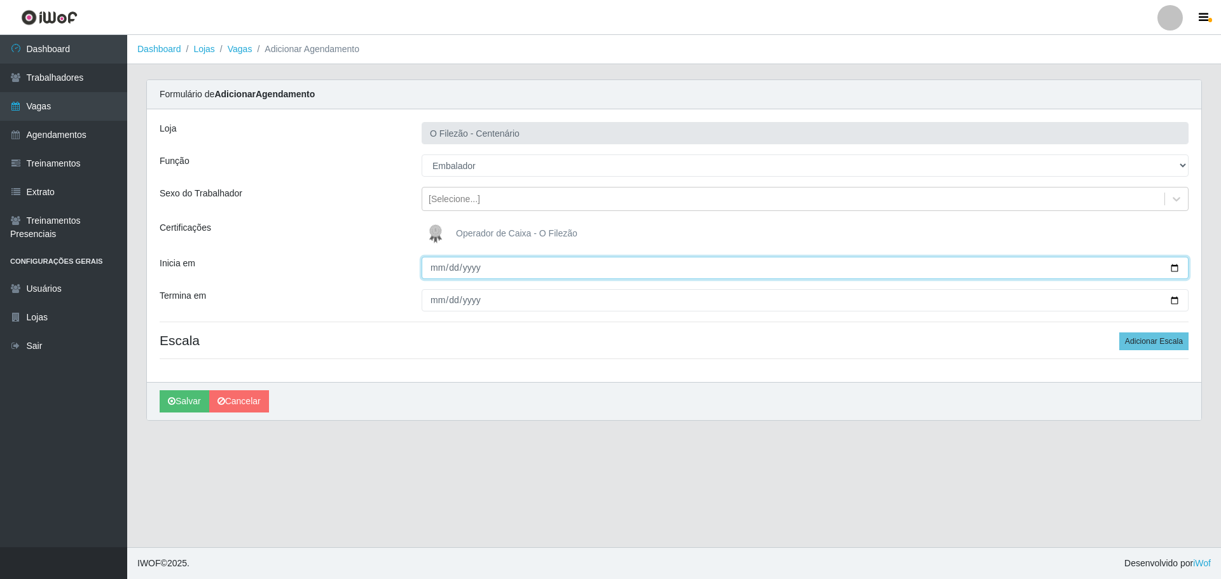
type input "[DATE]"
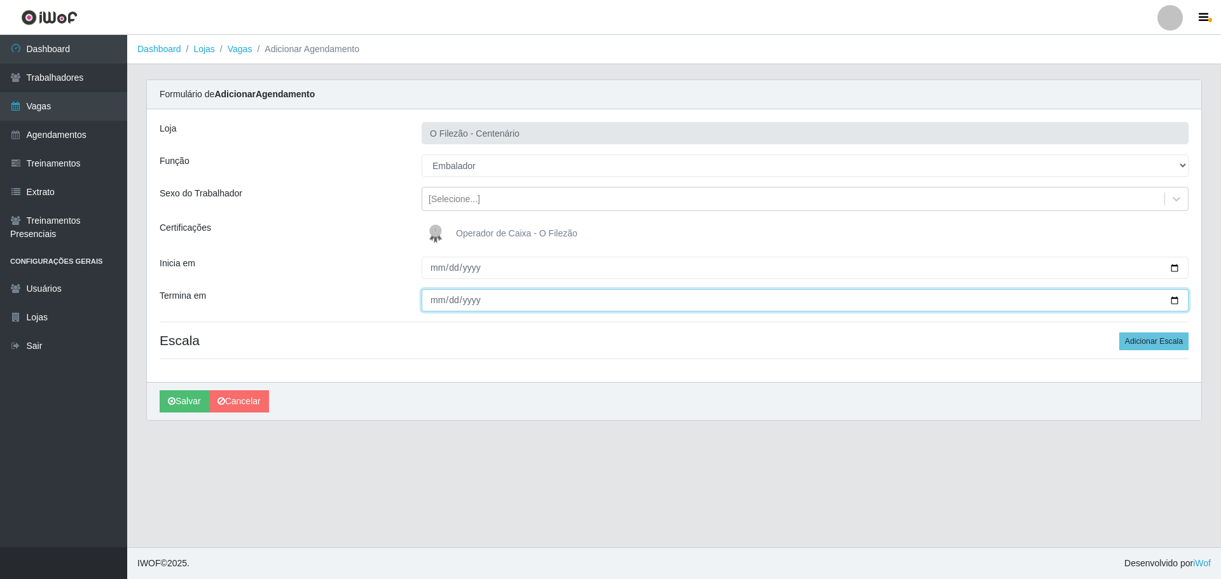
click at [1177, 301] on input "Termina em" at bounding box center [805, 300] width 767 height 22
click at [1173, 300] on input "[DATE]" at bounding box center [805, 300] width 767 height 22
type input "[DATE]"
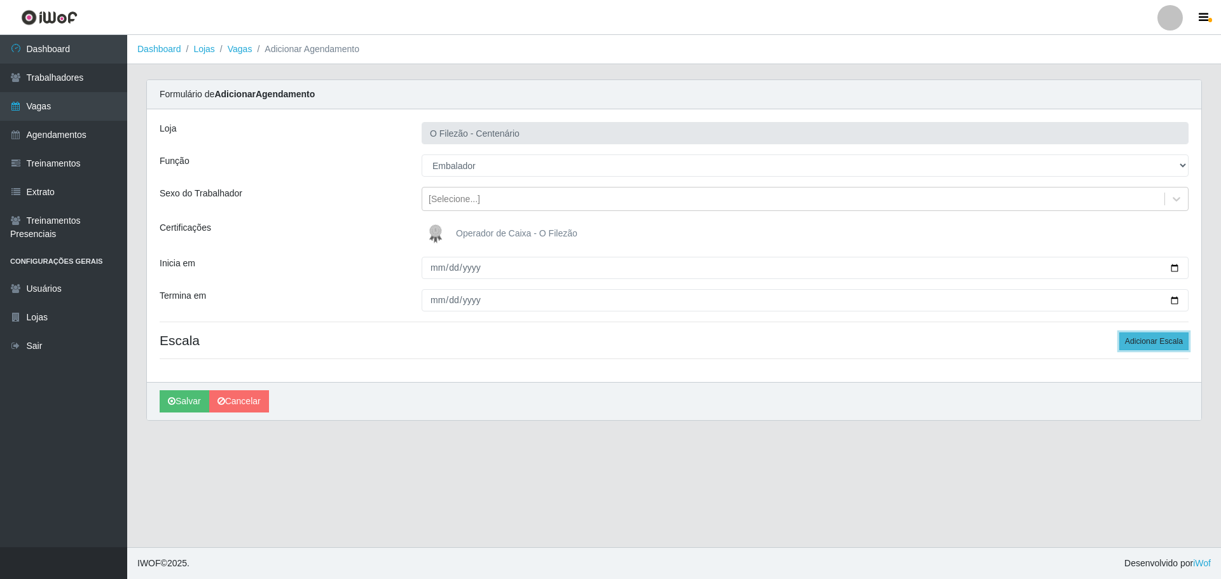
click at [1162, 342] on button "Adicionar Escala" at bounding box center [1153, 342] width 69 height 18
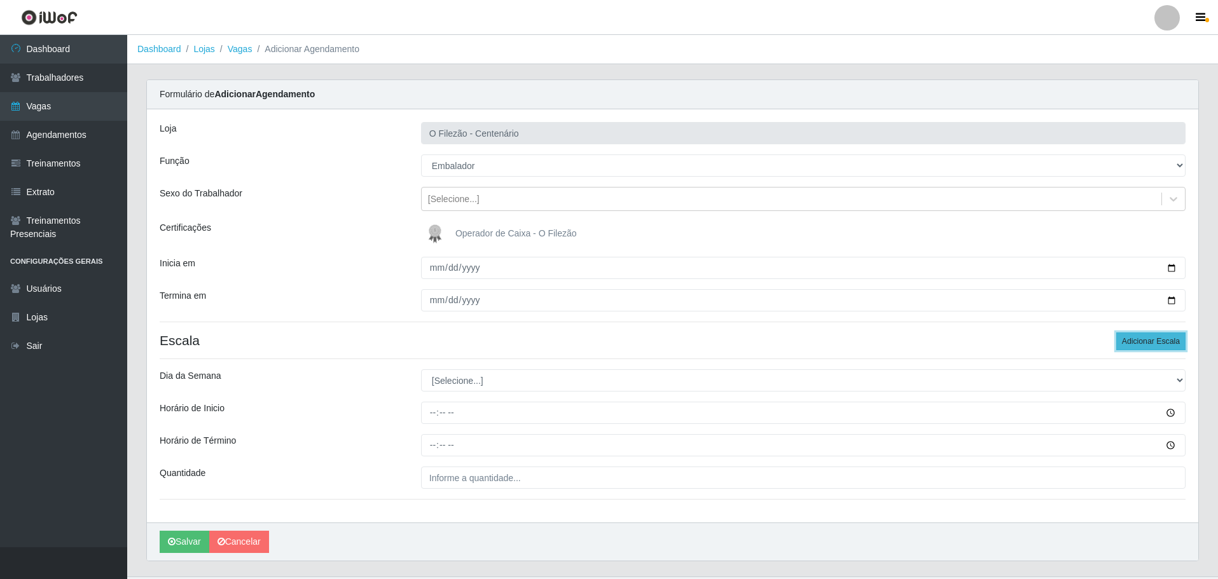
click at [1160, 342] on button "Adicionar Escala" at bounding box center [1150, 342] width 69 height 18
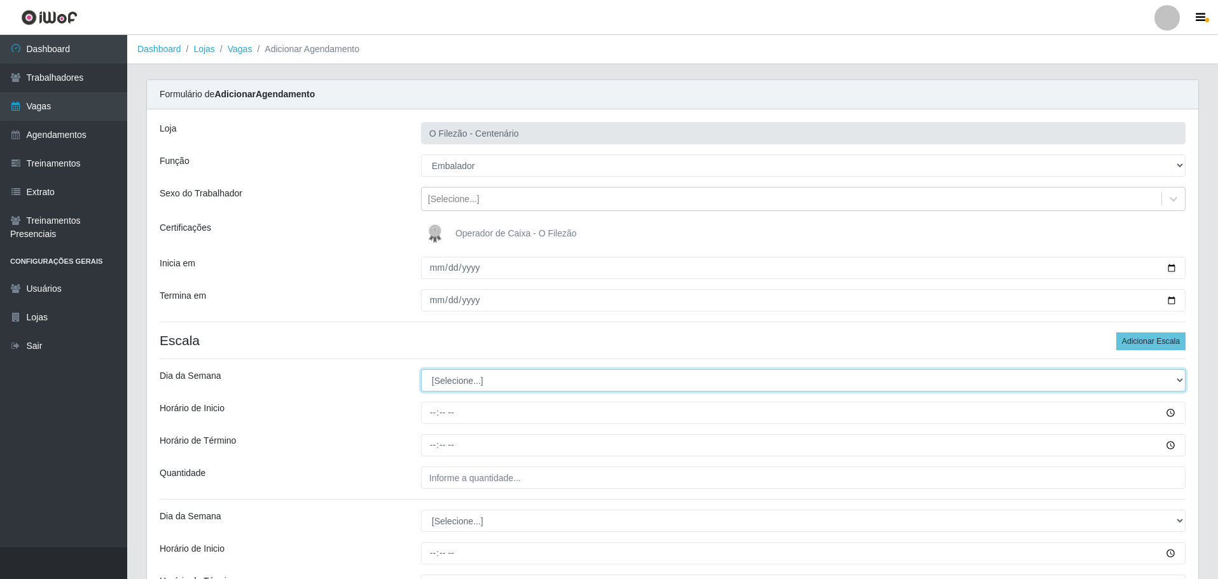
click at [476, 380] on select "[Selecione...] Segunda Terça Quarta Quinta Sexta Sábado Domingo" at bounding box center [803, 380] width 764 height 22
select select "0"
click at [421, 369] on select "[Selecione...] Segunda Terça Quarta Quinta Sexta Sábado Domingo" at bounding box center [803, 380] width 764 height 22
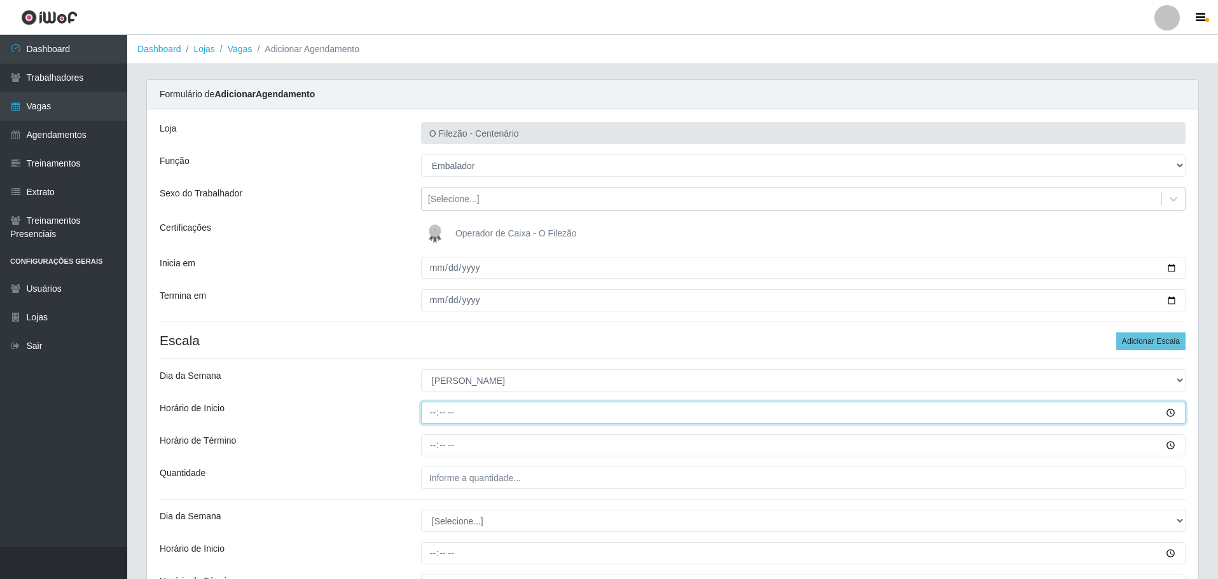
click at [425, 409] on input "Horário de Inicio" at bounding box center [803, 413] width 764 height 22
type input "07:00"
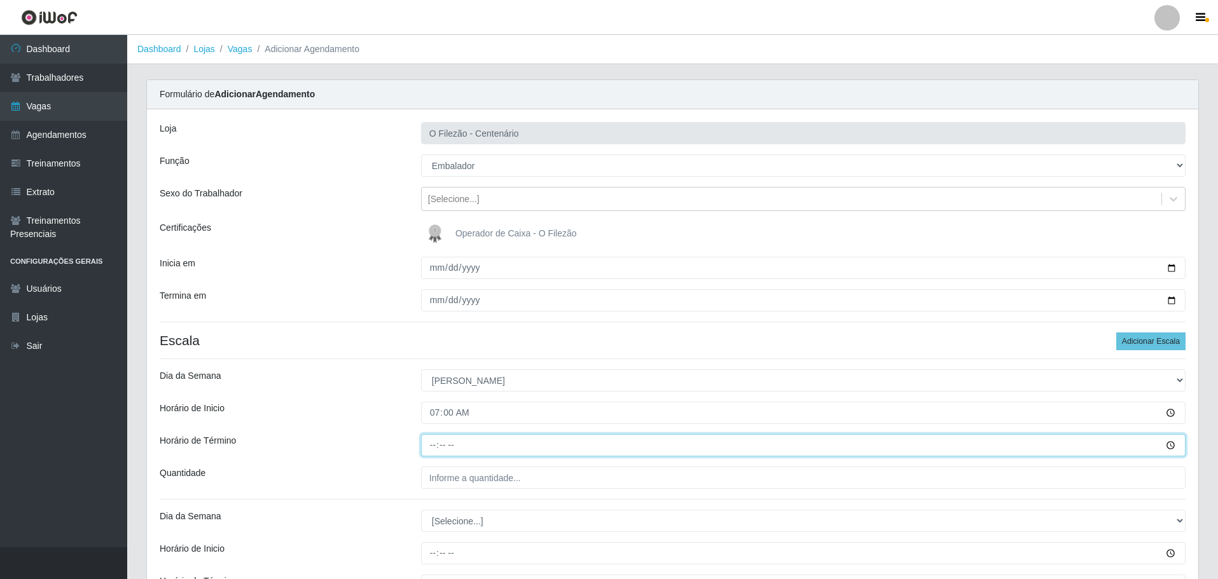
click at [427, 445] on input "Horário de Término" at bounding box center [803, 445] width 764 height 22
type input "13:00"
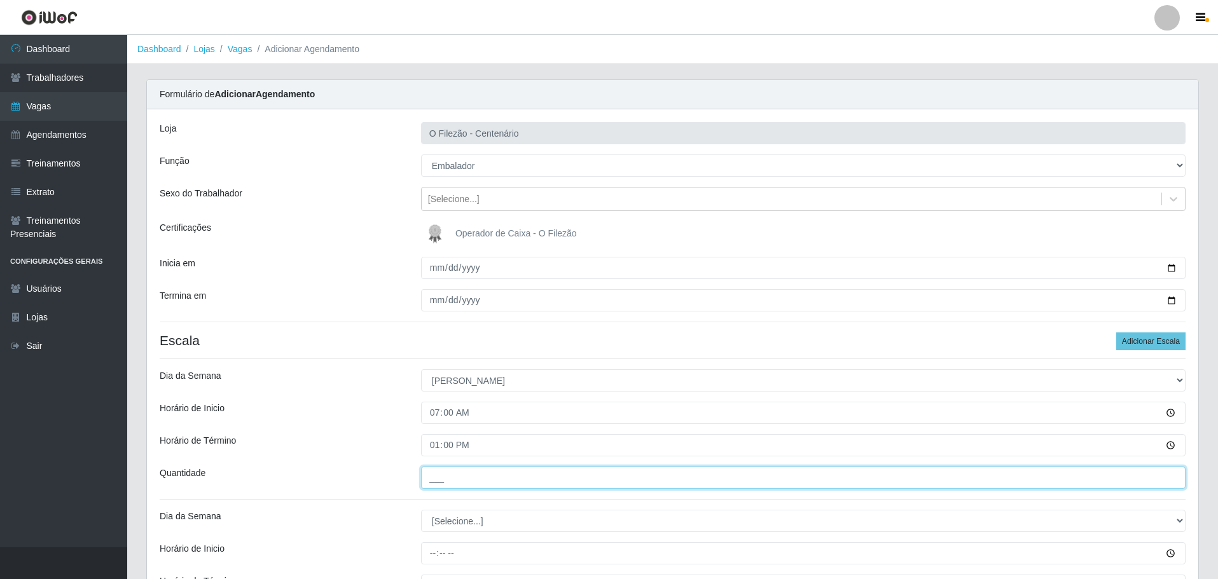
click at [449, 471] on input "___" at bounding box center [803, 478] width 764 height 22
type input "03_"
click at [369, 422] on div "Horário de Inicio" at bounding box center [280, 413] width 261 height 22
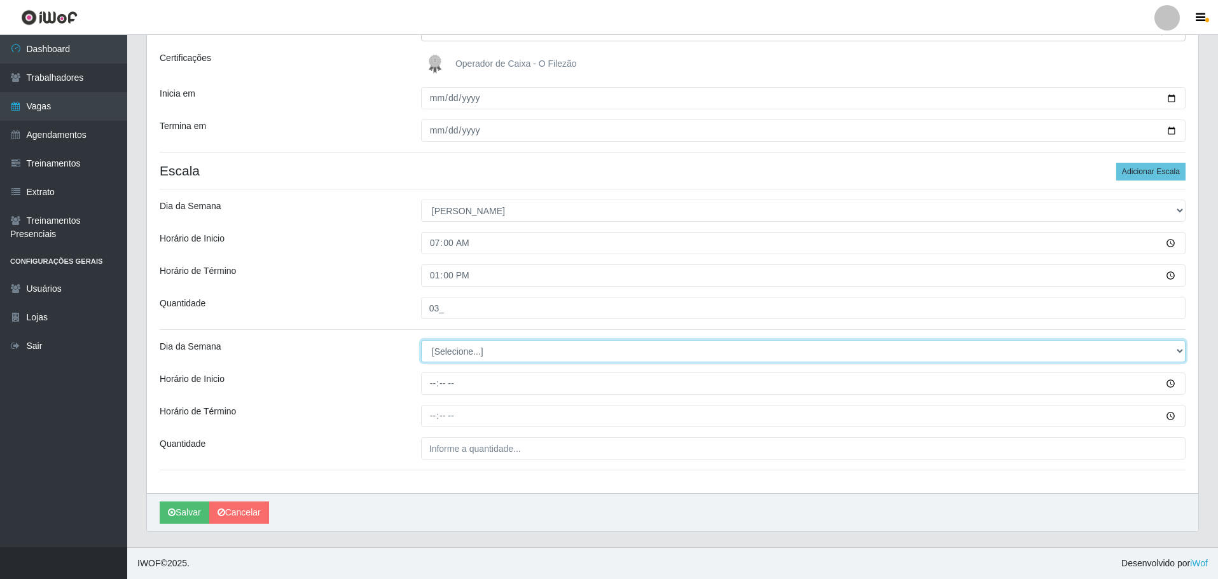
click at [442, 358] on select "[Selecione...] Segunda Terça Quarta Quinta Sexta Sábado Domingo" at bounding box center [803, 351] width 764 height 22
select select "0"
click at [421, 340] on select "[Selecione...] Segunda Terça Quarta Quinta Sexta Sábado Domingo" at bounding box center [803, 351] width 764 height 22
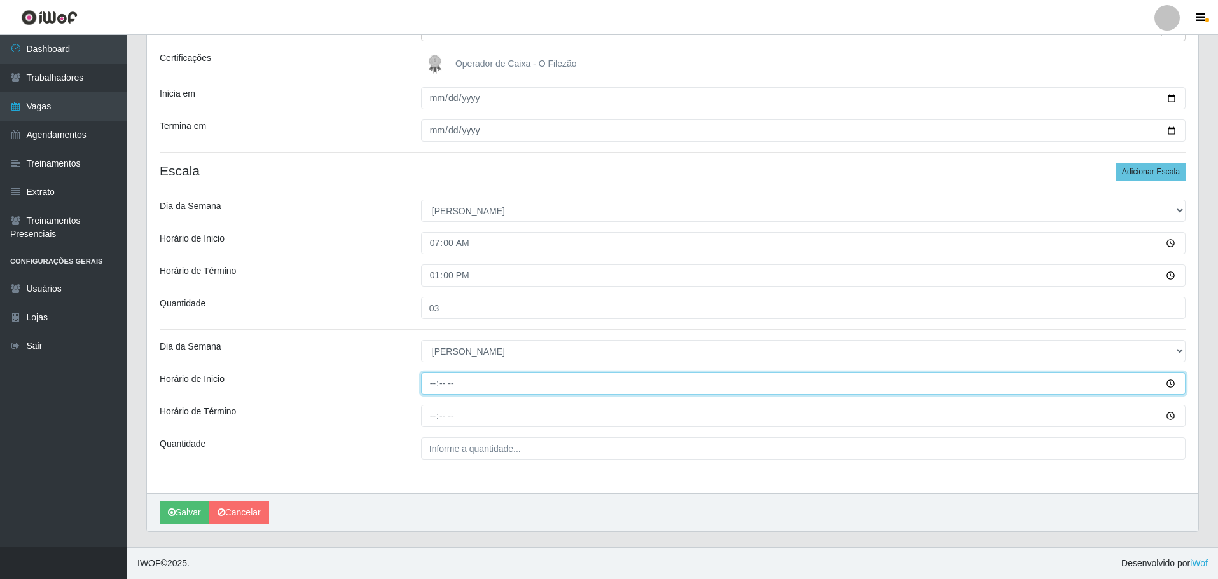
click at [433, 390] on input "Horário de Inicio" at bounding box center [803, 384] width 764 height 22
type input "16:00"
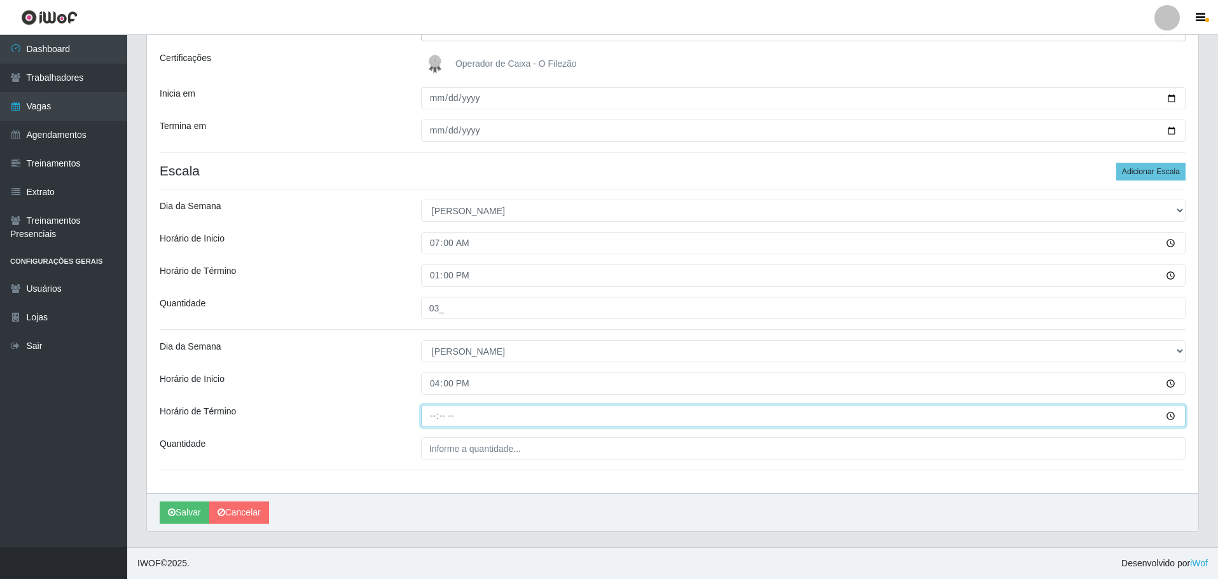
click at [432, 413] on input "Horário de Término" at bounding box center [803, 416] width 764 height 22
type input "22:00"
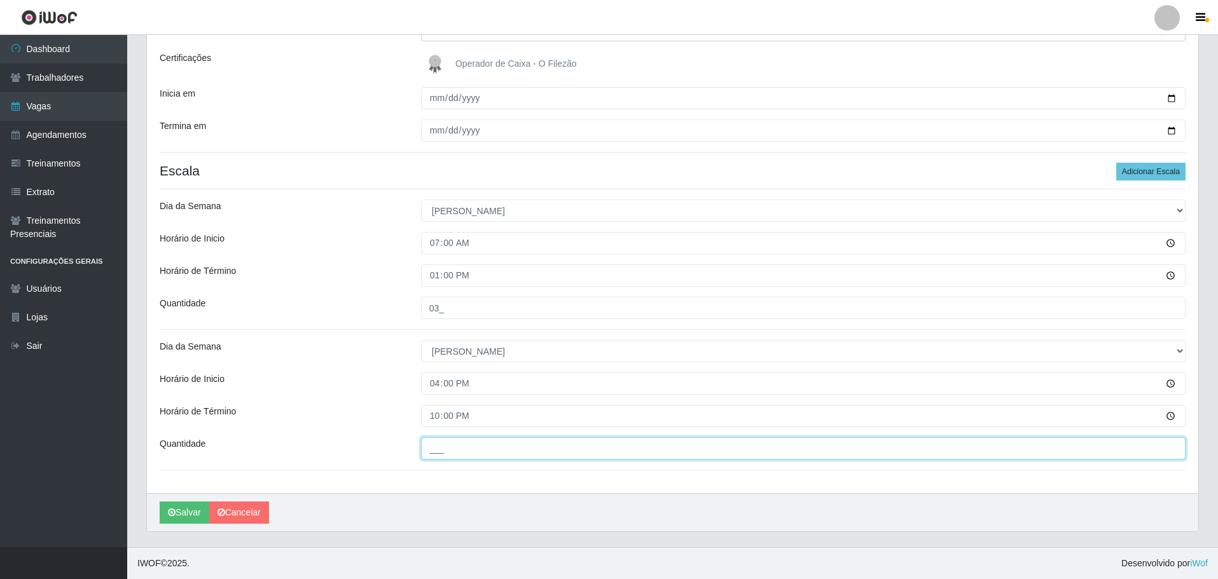
click at [443, 444] on input "___" at bounding box center [803, 449] width 764 height 22
type input "03_"
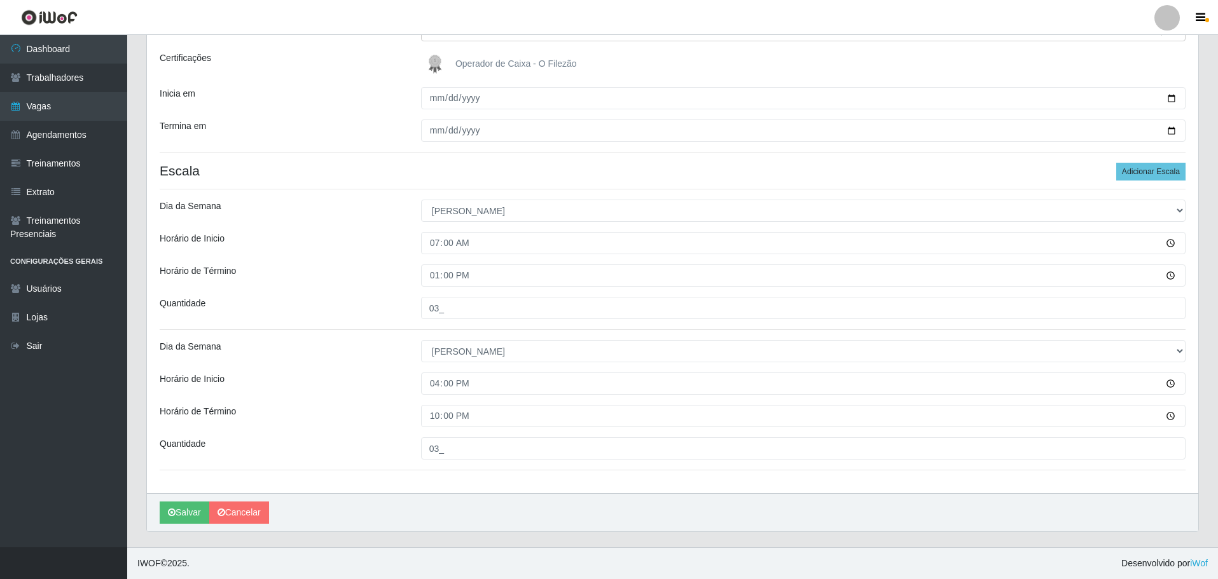
click at [389, 384] on div "Horário de Inicio" at bounding box center [280, 384] width 261 height 22
click at [179, 515] on button "Salvar" at bounding box center [185, 513] width 50 height 22
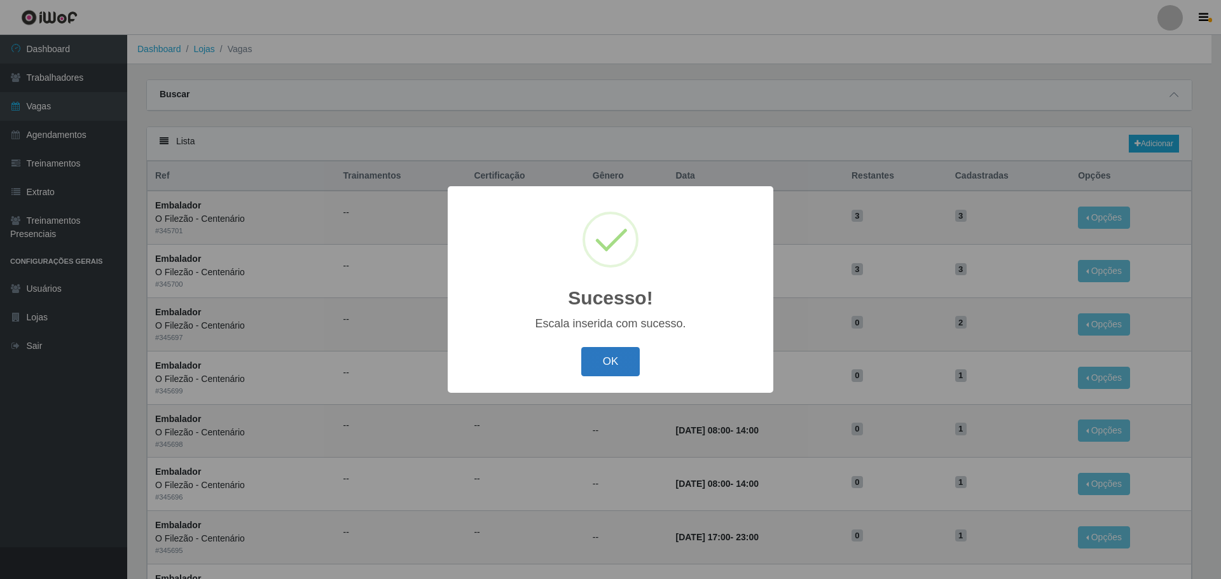
click at [604, 361] on button "OK" at bounding box center [610, 362] width 59 height 30
